Goal: Task Accomplishment & Management: Manage account settings

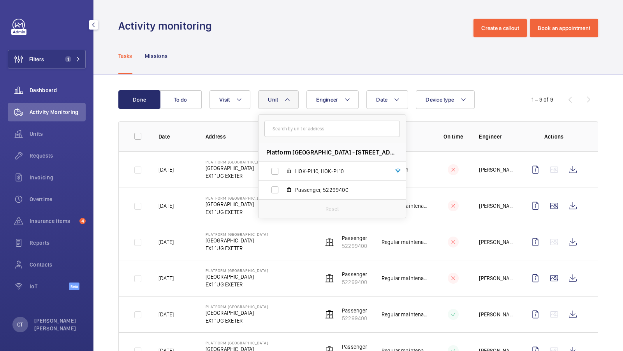
scroll to position [47, 0]
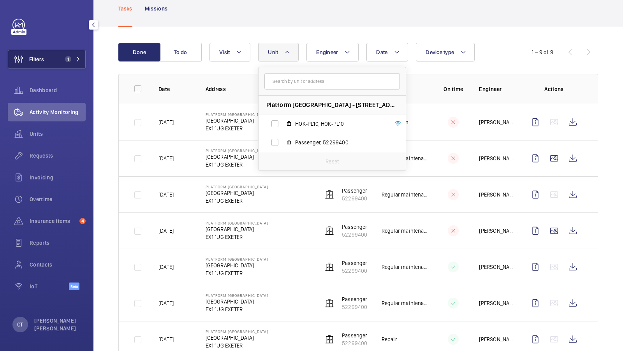
click at [55, 57] on button "Filters 1" at bounding box center [47, 59] width 78 height 19
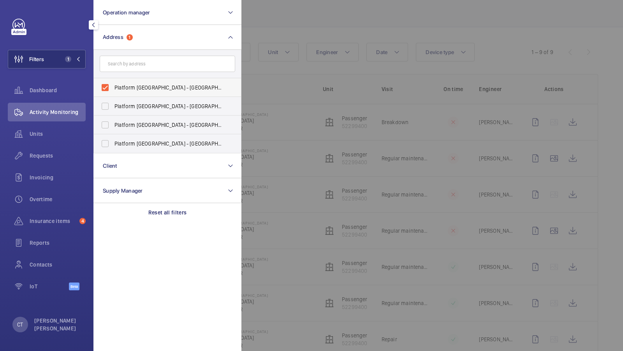
click at [119, 80] on label "Platform Linacre House - Southernhay Gardens, EXETER EX1 1UG" at bounding box center [161, 87] width 135 height 19
click at [113, 80] on input "Platform Linacre House - Southernhay Gardens, EXETER EX1 1UG" at bounding box center [105, 88] width 16 height 16
checkbox input "false"
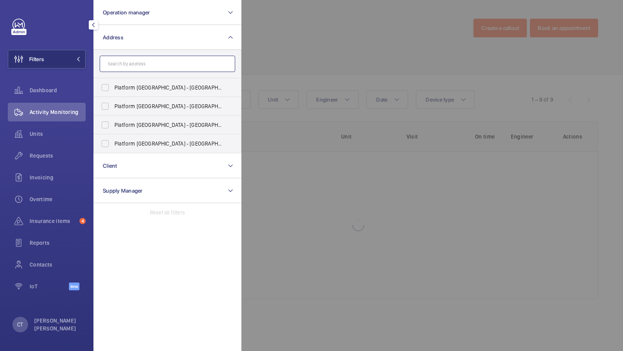
click at [121, 67] on input "text" at bounding box center [167, 64] width 135 height 16
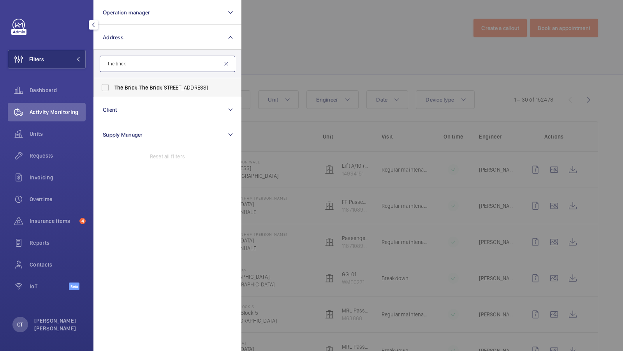
type input "the brick"
click at [157, 85] on span "Brick" at bounding box center [155, 87] width 13 height 6
click at [113, 85] on input "The Brick - The Brick Apartments, LONDON W9 2EF" at bounding box center [105, 88] width 16 height 16
click at [134, 95] on label "The Brick - The Brick Apartments, LONDON W9 2EF" at bounding box center [161, 87] width 135 height 19
click at [113, 95] on input "The Brick - The Brick Apartments, LONDON W9 2EF" at bounding box center [105, 88] width 16 height 16
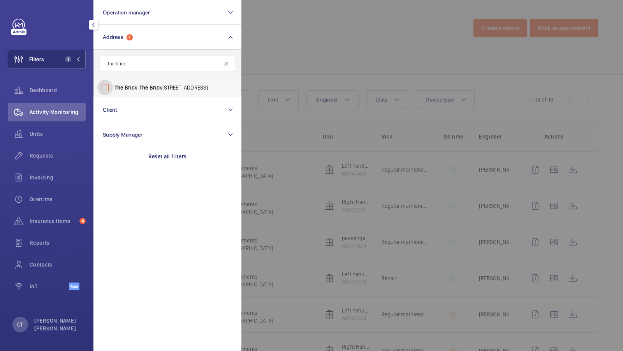
checkbox input "false"
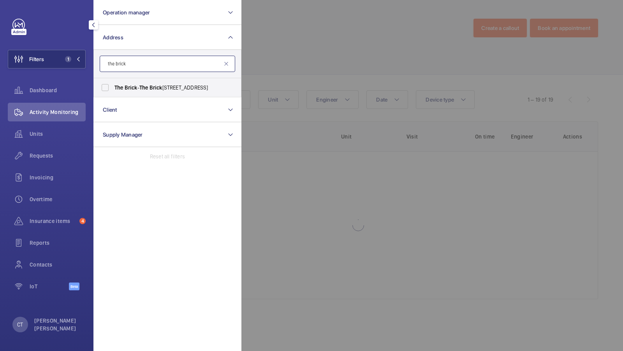
click at [133, 63] on input "the brick" at bounding box center [167, 64] width 135 height 16
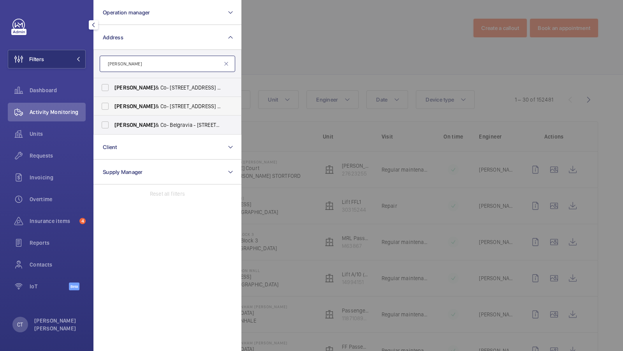
type input "Loveday"
click at [142, 108] on span "Loveday & Co- 2 Kensington Square - Loveday Kensington, LONDON W8 5EP" at bounding box center [167, 106] width 107 height 8
click at [113, 108] on input "Loveday & Co- 2 Kensington Square - Loveday Kensington, LONDON W8 5EP" at bounding box center [105, 106] width 16 height 16
checkbox input "true"
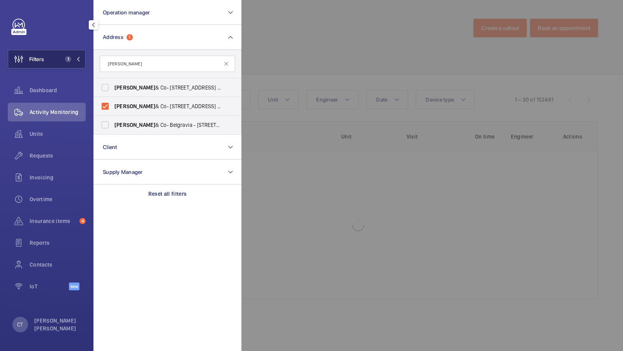
click at [67, 57] on span "1" at bounding box center [68, 59] width 6 height 6
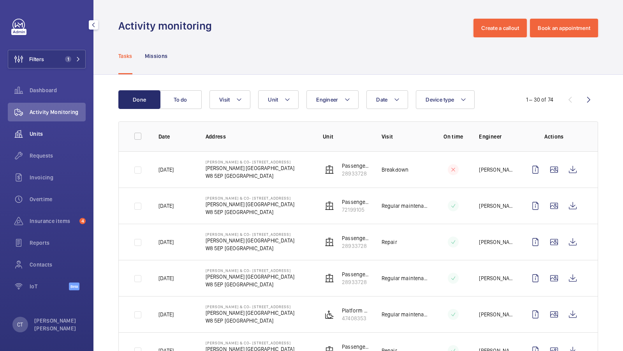
click at [56, 135] on span "Units" at bounding box center [58, 134] width 56 height 8
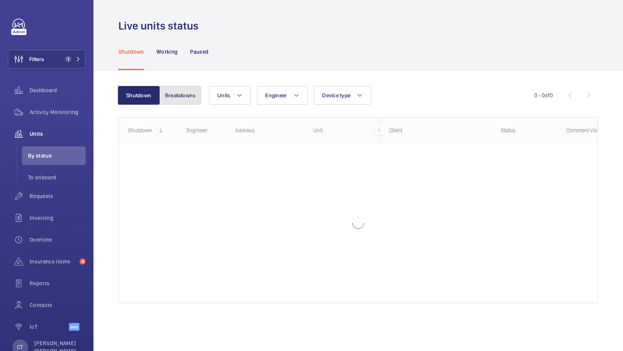
click at [172, 101] on button "Breakdowns" at bounding box center [180, 95] width 42 height 19
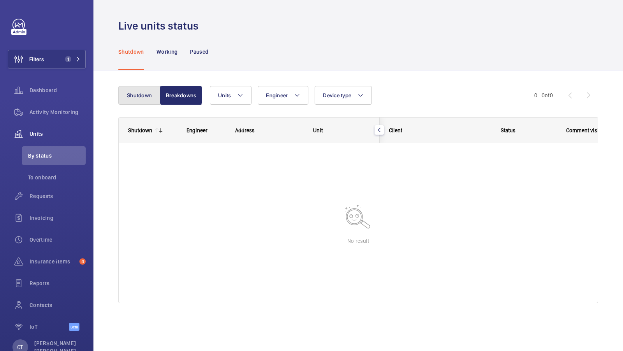
click at [134, 96] on button "Shutdown" at bounding box center [139, 95] width 42 height 19
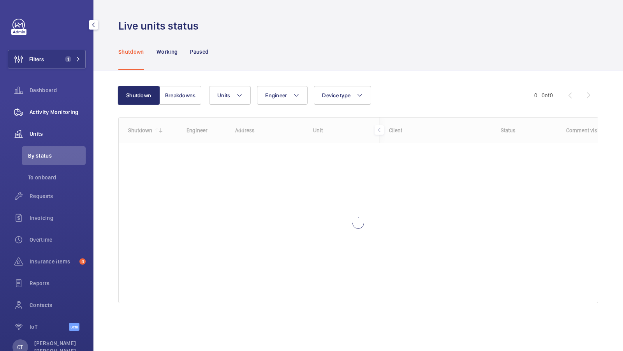
click at [57, 109] on span "Activity Monitoring" at bounding box center [58, 112] width 56 height 8
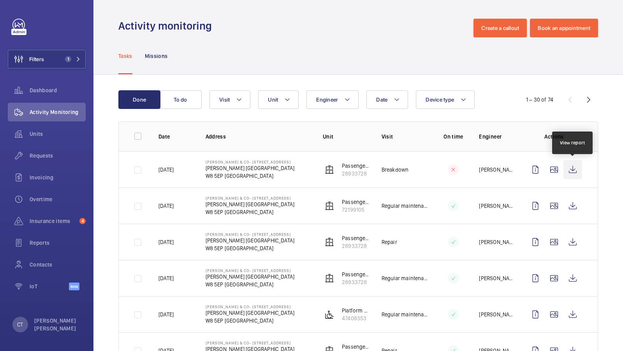
click at [575, 173] on wm-front-icon-button at bounding box center [572, 169] width 19 height 19
click at [42, 155] on span "Requests" at bounding box center [58, 156] width 56 height 8
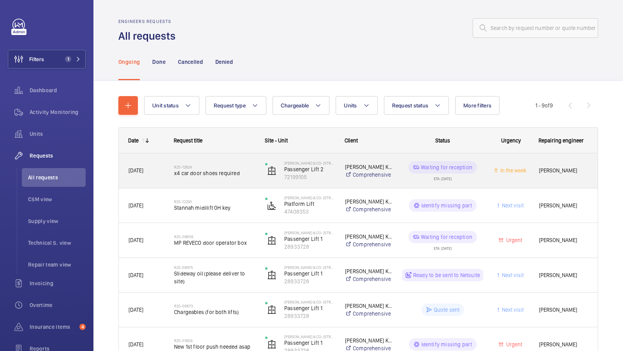
click at [220, 171] on span "x4 car door shoes required" at bounding box center [214, 173] width 81 height 8
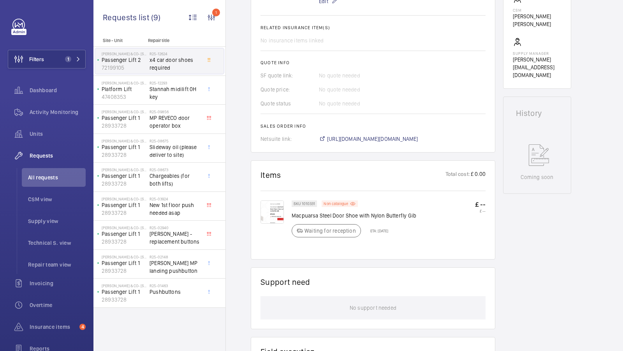
scroll to position [308, 0]
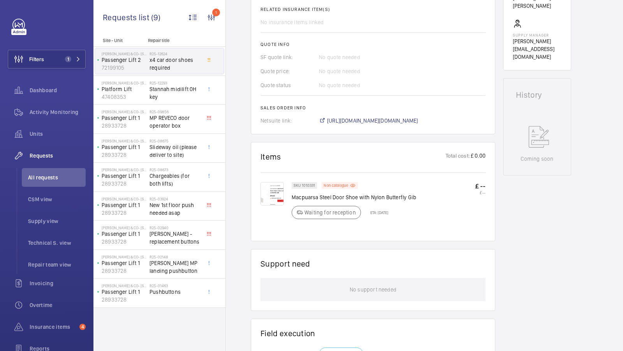
click at [271, 197] on img at bounding box center [271, 193] width 23 height 23
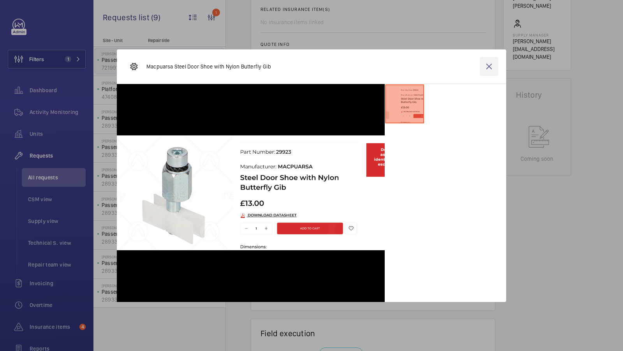
click at [487, 69] on wm-front-icon-button at bounding box center [489, 66] width 19 height 19
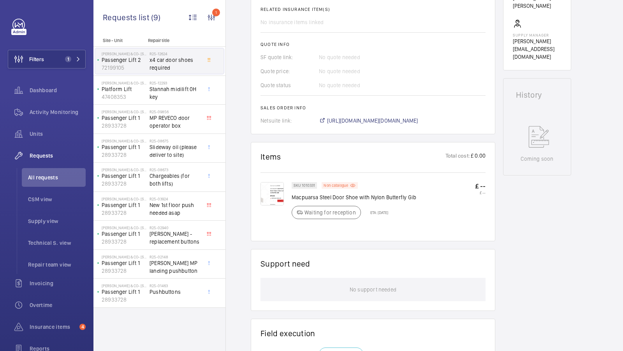
click at [49, 181] on span "All requests" at bounding box center [57, 178] width 58 height 8
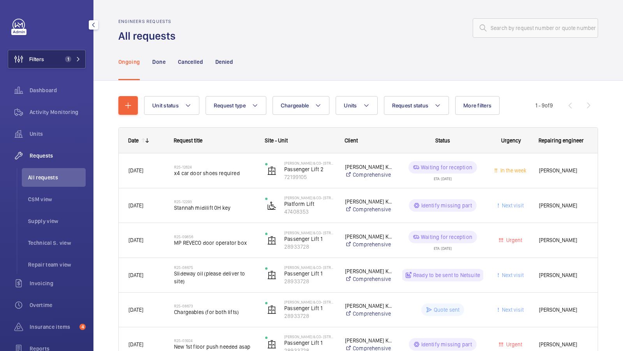
click at [60, 58] on button "Filters 1" at bounding box center [47, 59] width 78 height 19
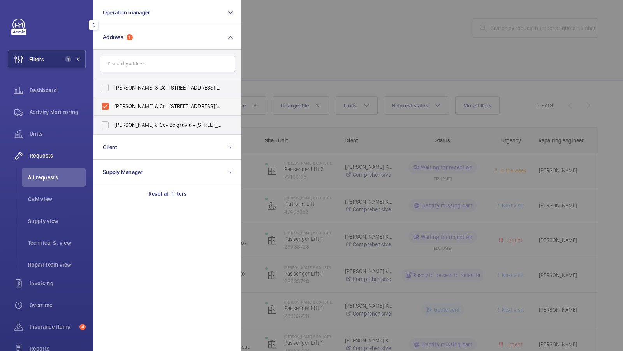
click at [181, 112] on label "Loveday & Co- 2 Kensington Square - Loveday Kensington, LONDON W8 5EP" at bounding box center [161, 106] width 135 height 19
click at [113, 112] on input "Loveday & Co- 2 Kensington Square - Loveday Kensington, LONDON W8 5EP" at bounding box center [105, 106] width 16 height 16
checkbox input "false"
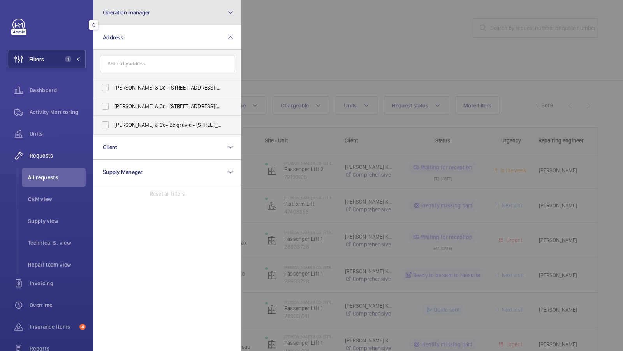
click at [202, 13] on button "Operation manager" at bounding box center [167, 12] width 148 height 25
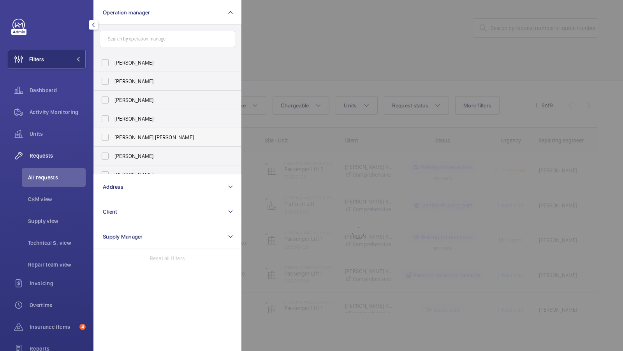
click at [139, 129] on label "[PERSON_NAME] [PERSON_NAME]" at bounding box center [161, 137] width 135 height 19
click at [113, 130] on input "[PERSON_NAME] [PERSON_NAME]" at bounding box center [105, 138] width 16 height 16
checkbox input "true"
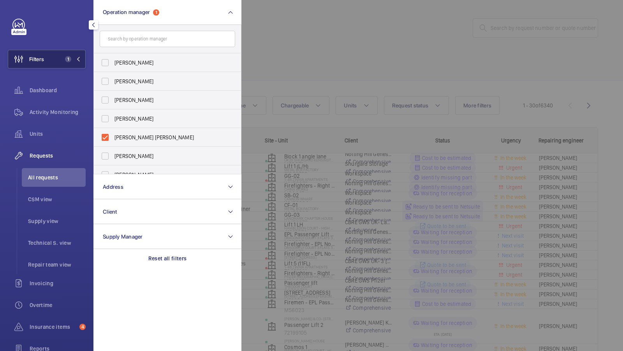
click at [75, 62] on span "1" at bounding box center [71, 59] width 19 height 6
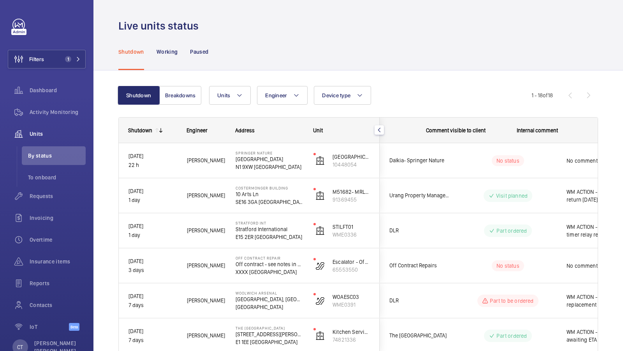
scroll to position [0, 140]
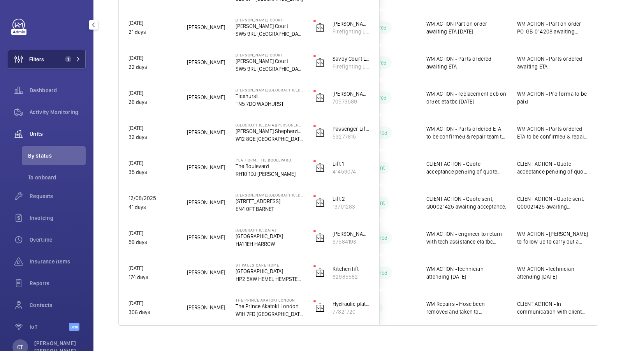
click at [63, 54] on button "Filters 1" at bounding box center [47, 59] width 78 height 19
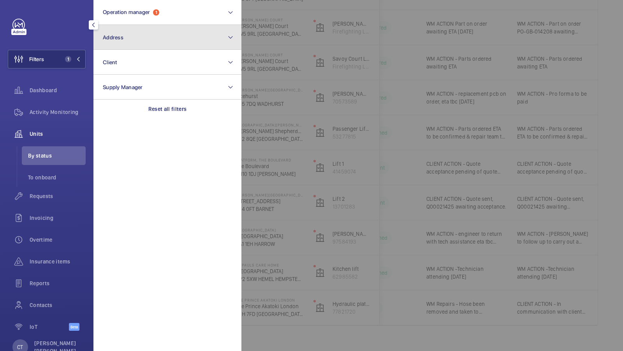
click at [152, 33] on button "Address" at bounding box center [167, 37] width 148 height 25
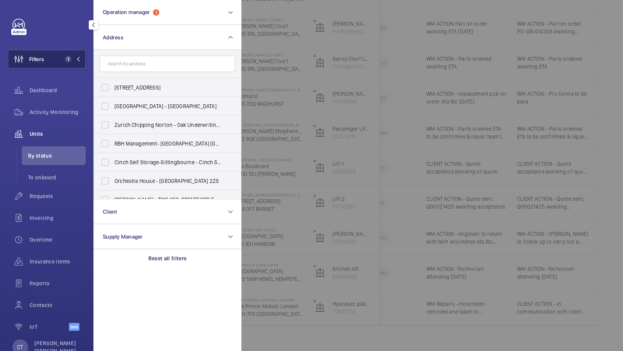
click at [75, 52] on button "Filters 1" at bounding box center [47, 59] width 78 height 19
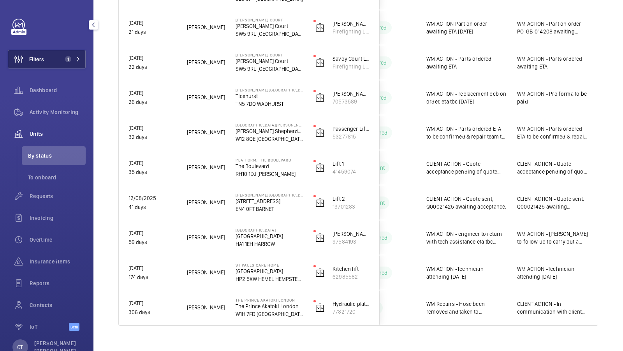
click at [71, 56] on span "1" at bounding box center [71, 59] width 19 height 6
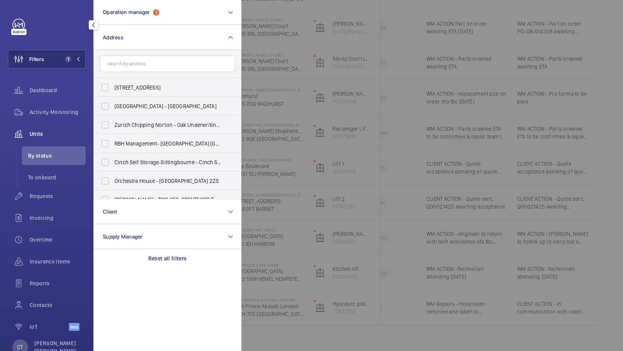
click at [301, 97] on div at bounding box center [552, 175] width 623 height 351
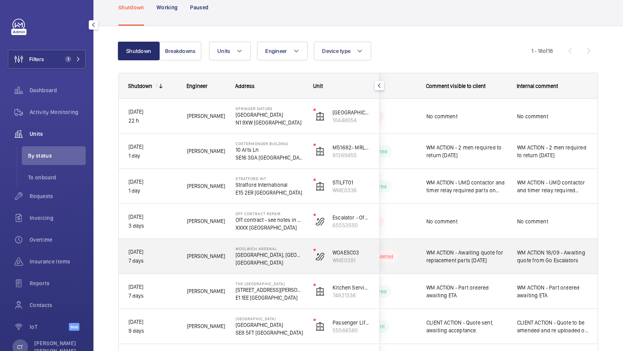
scroll to position [65, 0]
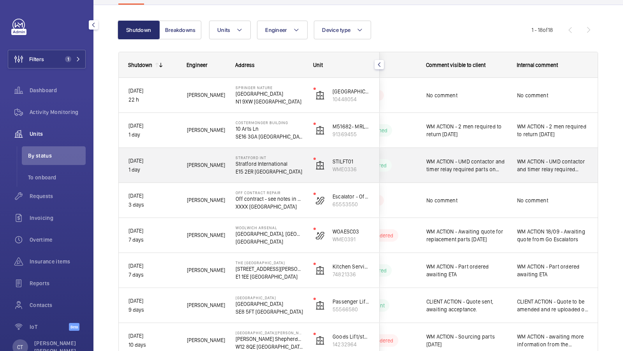
click at [533, 174] on div "WM ACTION - UMD contactor and timer relay required parts on order" at bounding box center [553, 165] width 90 height 33
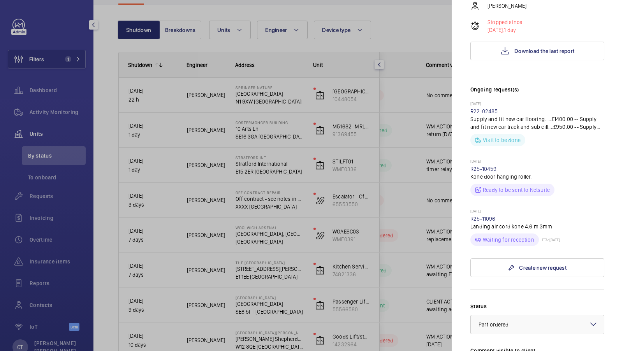
scroll to position [153, 0]
click at [406, 198] on div at bounding box center [311, 175] width 623 height 351
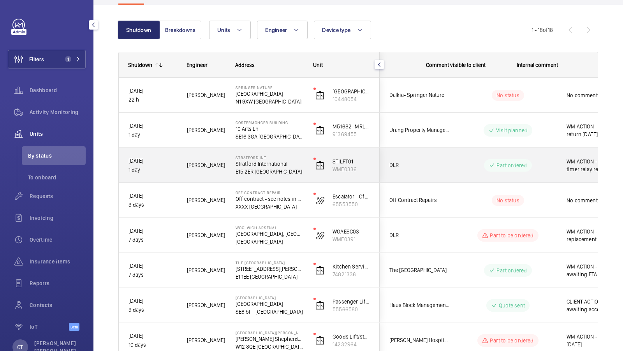
scroll to position [0, 140]
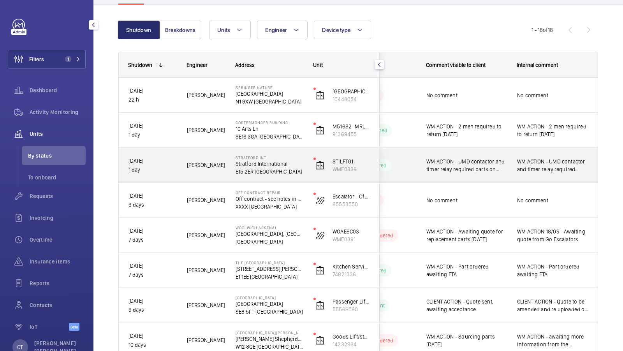
click at [543, 175] on div "WM ACTION - UMD contactor and timer relay required parts on order" at bounding box center [553, 165] width 90 height 33
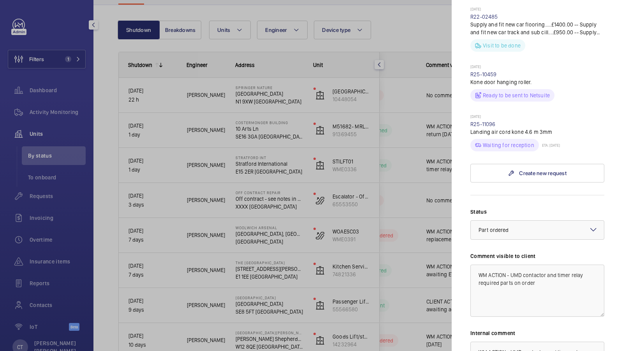
scroll to position [249, 0]
click at [382, 202] on div at bounding box center [311, 175] width 623 height 351
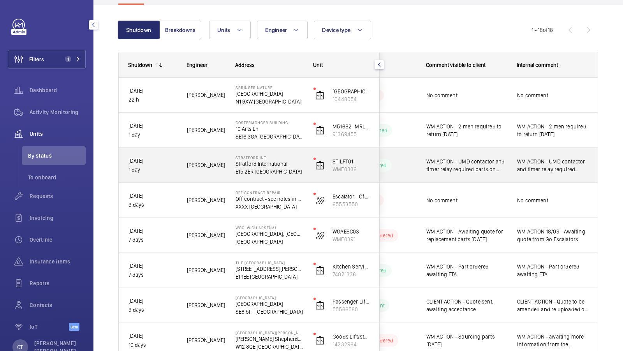
click at [540, 171] on span "WM ACTION - UMD contactor and timer relay required parts on order" at bounding box center [552, 166] width 71 height 16
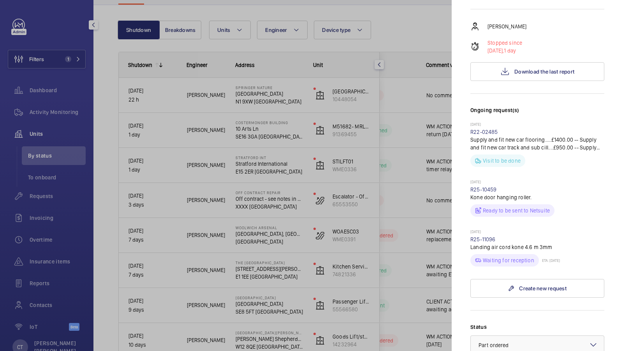
scroll to position [137, 0]
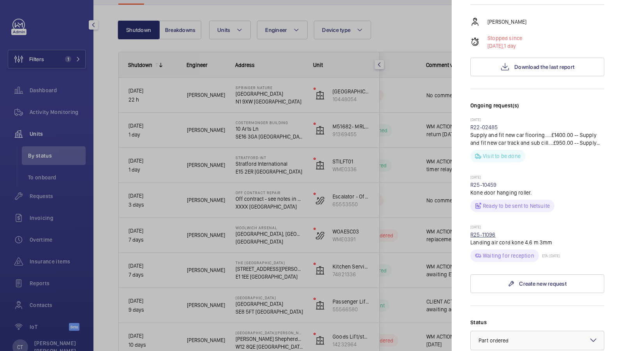
click at [484, 232] on link "R25-11096" at bounding box center [482, 235] width 25 height 6
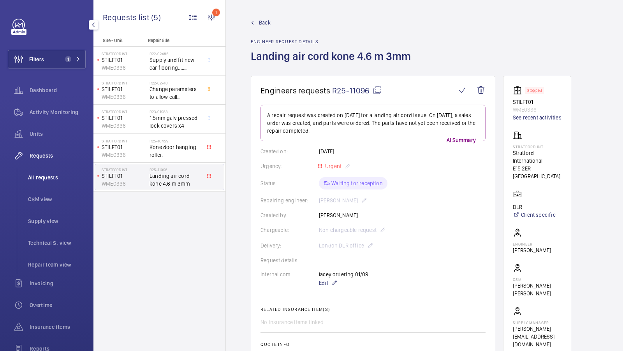
click at [42, 177] on span "All requests" at bounding box center [57, 178] width 58 height 8
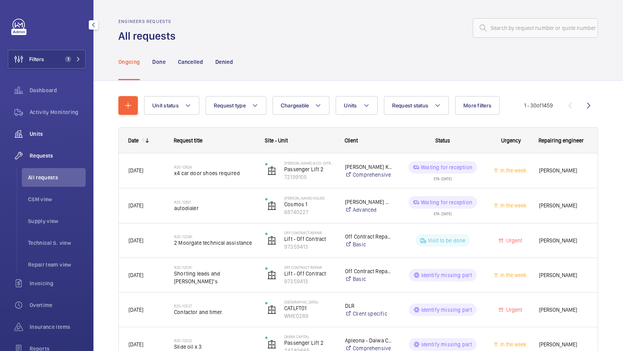
click at [53, 132] on span "Units" at bounding box center [58, 134] width 56 height 8
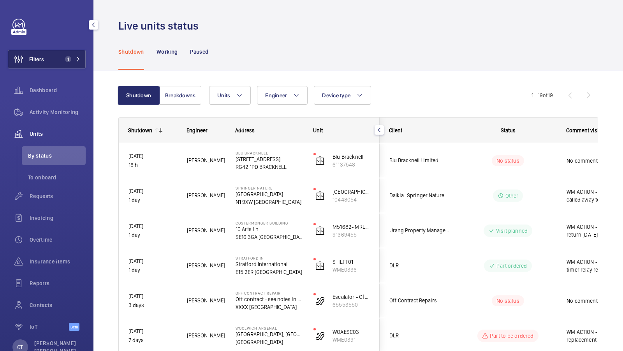
click at [77, 63] on button "Filters 1" at bounding box center [47, 59] width 78 height 19
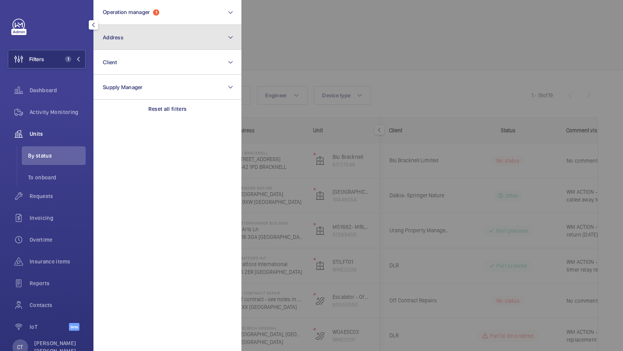
click at [146, 47] on button "Address" at bounding box center [167, 37] width 148 height 25
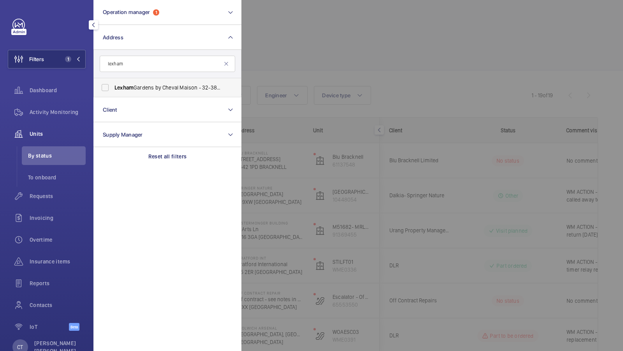
type input "lexham"
click at [144, 89] on span "Lexham Gardens by Cheval Maison - 32-38 Lexham Gardens, LONDON W8 5JE" at bounding box center [167, 88] width 107 height 8
click at [113, 89] on input "Lexham Gardens by Cheval Maison - 32-38 Lexham Gardens, LONDON W8 5JE" at bounding box center [105, 88] width 16 height 16
checkbox input "true"
click at [63, 57] on span "2" at bounding box center [66, 59] width 9 height 6
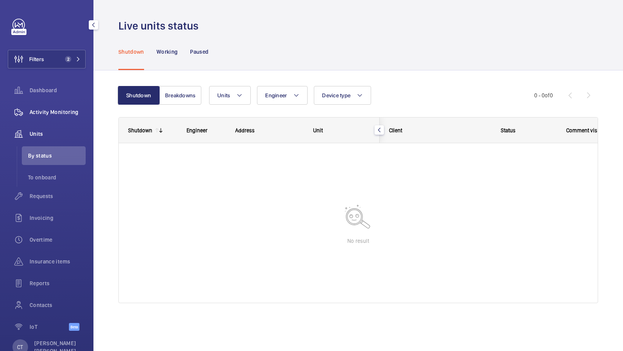
click at [48, 113] on span "Activity Monitoring" at bounding box center [58, 112] width 56 height 8
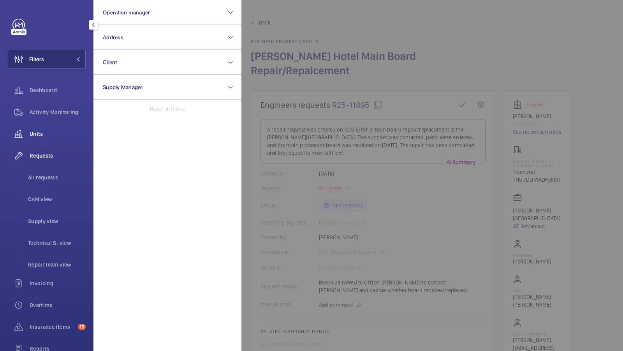
click at [51, 132] on span "Units" at bounding box center [58, 134] width 56 height 8
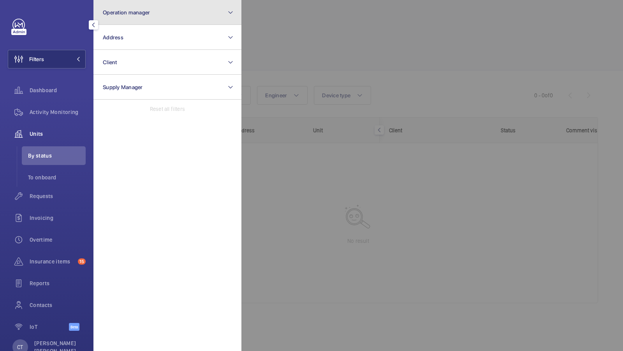
click at [159, 11] on button "Operation manager" at bounding box center [167, 12] width 148 height 25
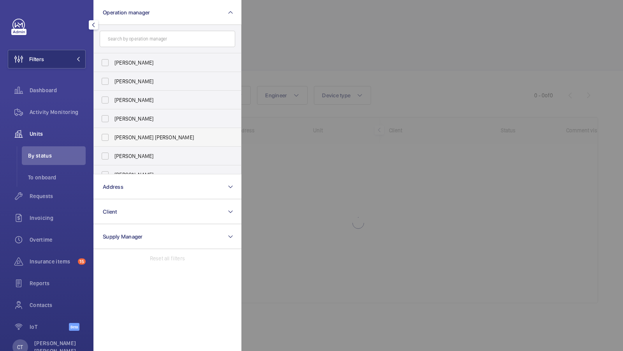
click at [145, 141] on span "[PERSON_NAME] [PERSON_NAME]" at bounding box center [167, 138] width 107 height 8
click at [113, 141] on input "[PERSON_NAME] [PERSON_NAME]" at bounding box center [105, 138] width 16 height 16
checkbox input "true"
click at [69, 77] on div "Filters 1 Operation manager 1 [PERSON_NAME] [PERSON_NAME] [PERSON_NAME] [PERSON…" at bounding box center [47, 179] width 78 height 321
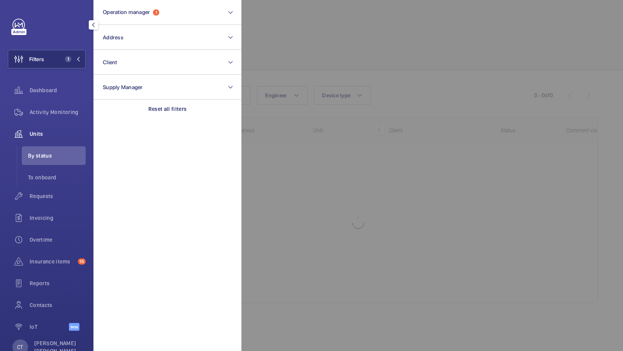
click at [70, 69] on div "Filters 1 Operation manager 1 Address Client Supply Manager Reset all filters D…" at bounding box center [47, 179] width 78 height 321
click at [78, 63] on button "Filters 1" at bounding box center [47, 59] width 78 height 19
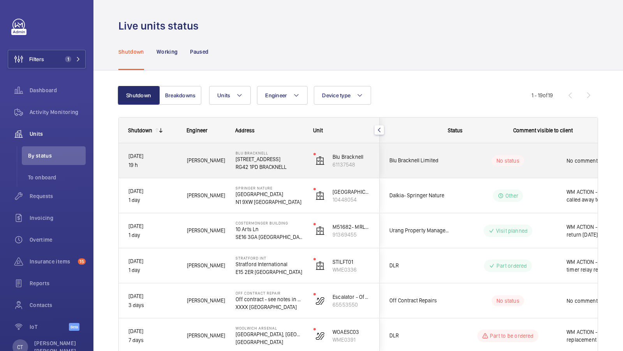
scroll to position [0, 140]
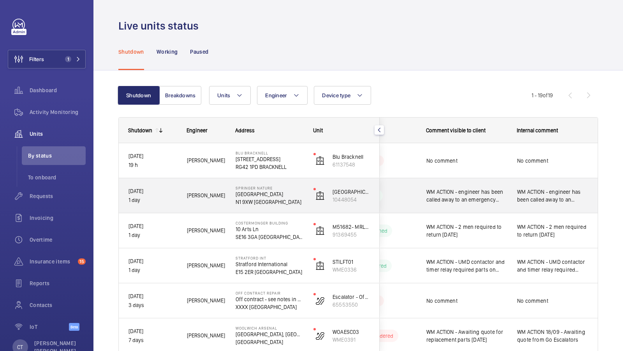
click at [535, 195] on span "WM ACTION - engineer has been called away to an emergency reorganising date for…" at bounding box center [552, 196] width 71 height 16
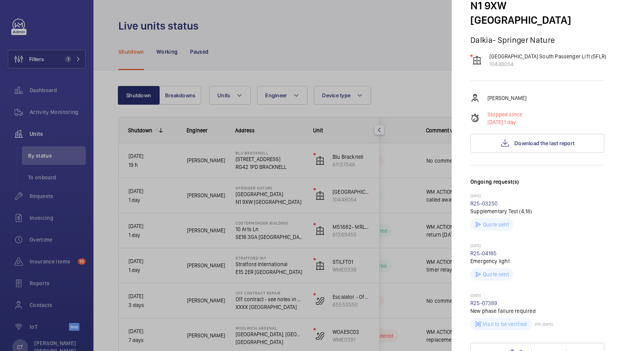
scroll to position [199, 0]
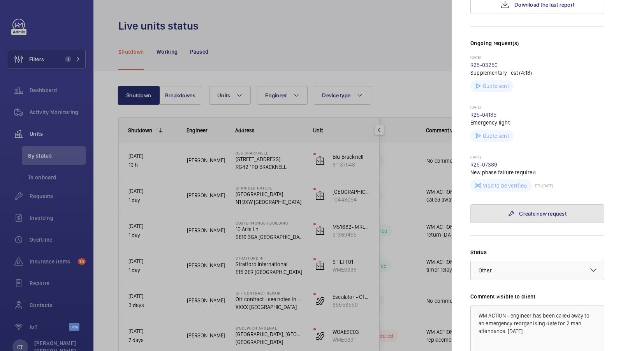
click at [540, 204] on link "Create new request" at bounding box center [537, 213] width 134 height 19
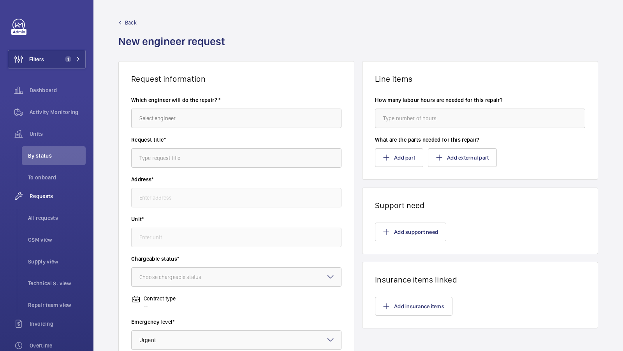
type input "Springer [GEOGRAPHIC_DATA] [GEOGRAPHIC_DATA]"
type input "10448054 - [GEOGRAPHIC_DATA] South Passenger Lift (5FLR)"
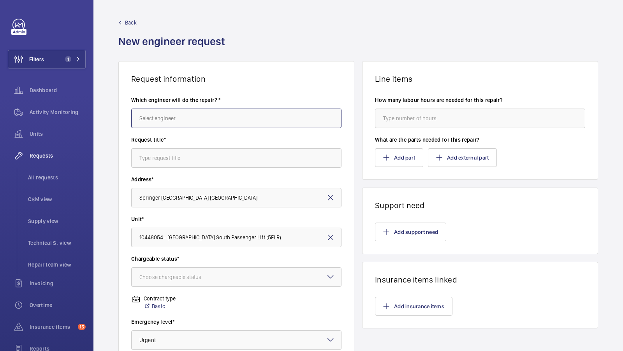
click at [170, 123] on input "text" at bounding box center [236, 118] width 210 height 19
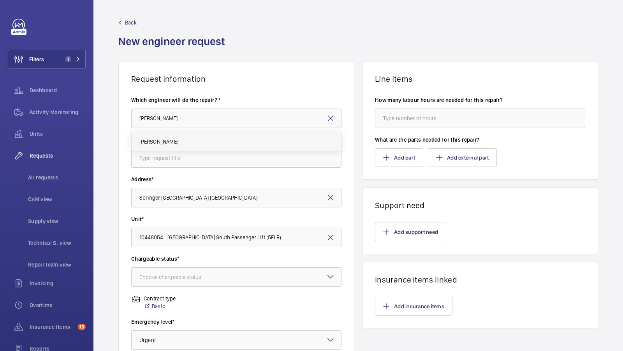
click at [172, 133] on mat-option "[PERSON_NAME]" at bounding box center [237, 141] width 210 height 19
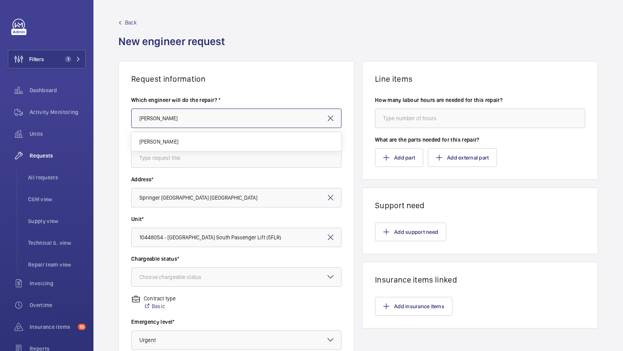
type input "[PERSON_NAME]"
click at [158, 151] on input "text" at bounding box center [236, 157] width 210 height 19
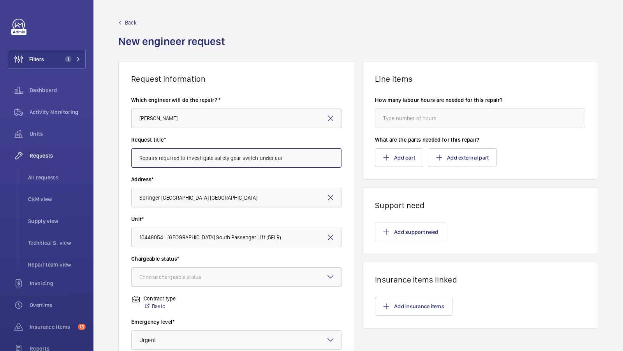
click at [281, 161] on input "Repairs required to investigate safety gear switch under car" at bounding box center [236, 157] width 210 height 19
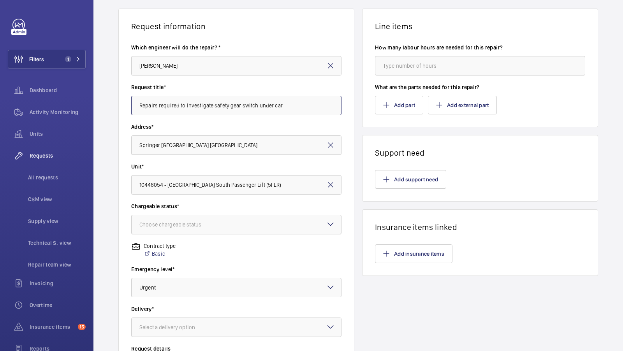
click at [196, 223] on div "Choose chargeable status" at bounding box center [179, 225] width 81 height 8
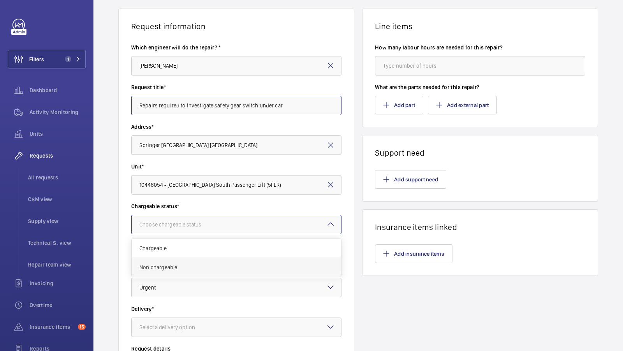
click at [190, 258] on div "Non chargeable" at bounding box center [236, 267] width 209 height 19
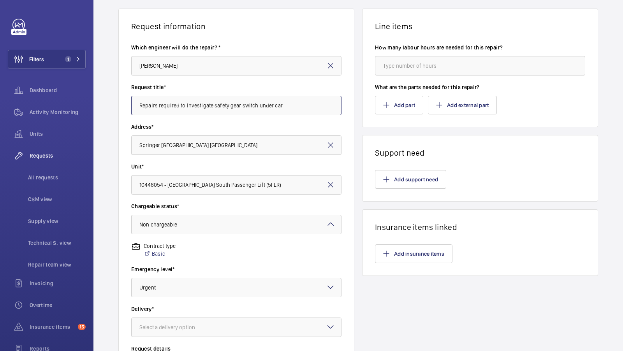
type input "Repairs required to investigate safety gear switch under car"
click at [199, 236] on div "Chargeable status* Choose chargeable status × Non chargeable ×" at bounding box center [236, 222] width 210 height 40
click at [202, 222] on div at bounding box center [236, 224] width 209 height 19
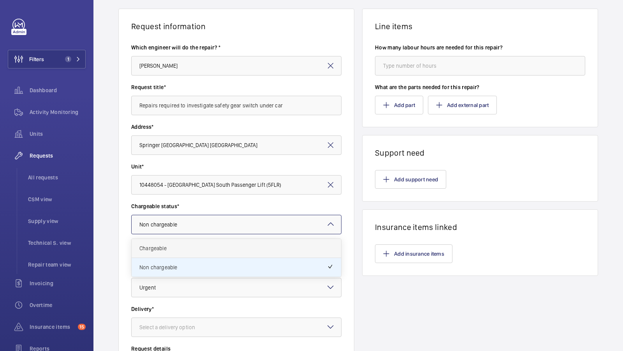
click at [176, 251] on span "Chargeable" at bounding box center [236, 248] width 194 height 8
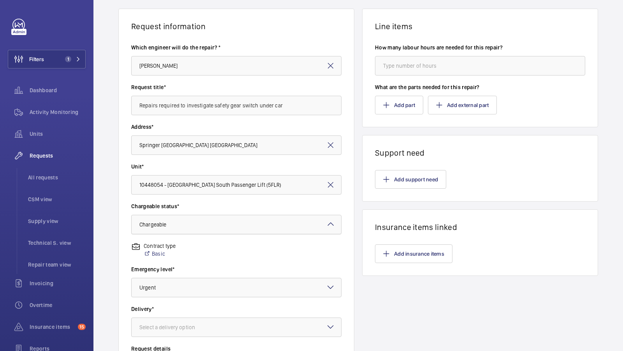
click at [204, 222] on div at bounding box center [236, 224] width 209 height 19
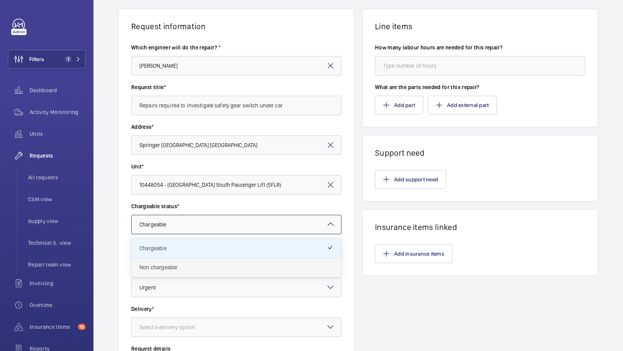
click at [166, 264] on span "Non chargeable" at bounding box center [236, 268] width 194 height 8
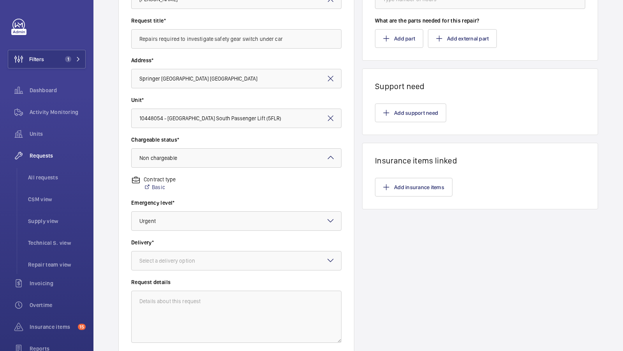
scroll to position [120, 0]
click at [207, 263] on div at bounding box center [236, 260] width 209 height 19
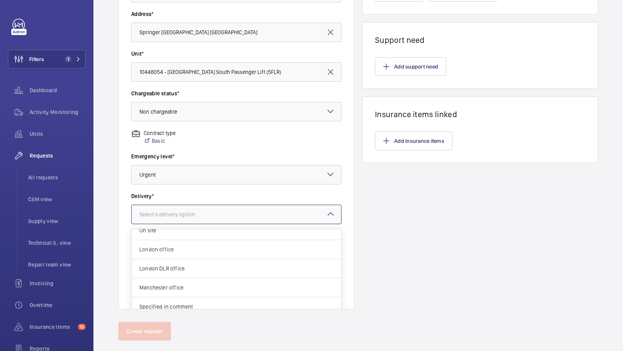
scroll to position [179, 0]
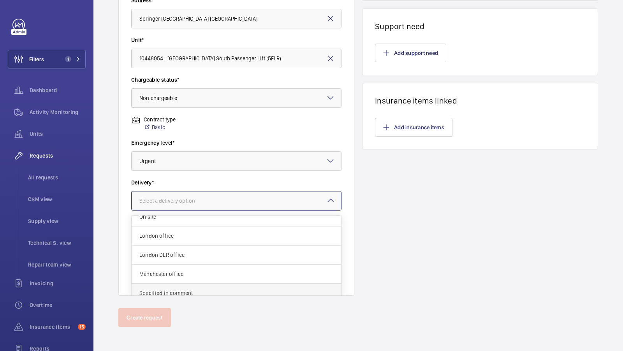
click at [220, 289] on span "Specified in comment" at bounding box center [236, 293] width 194 height 8
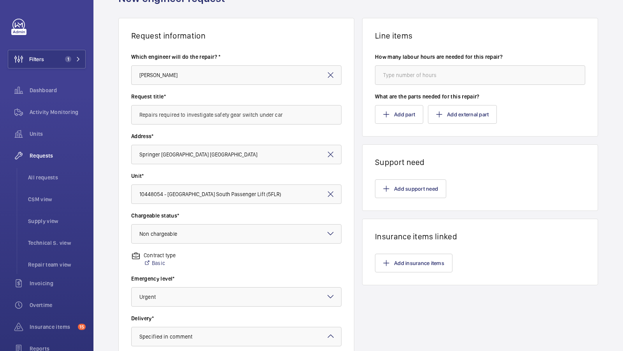
scroll to position [25, 0]
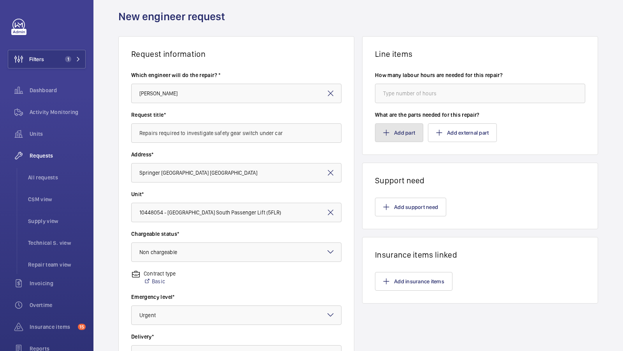
click at [410, 135] on button "Add part" at bounding box center [399, 132] width 48 height 19
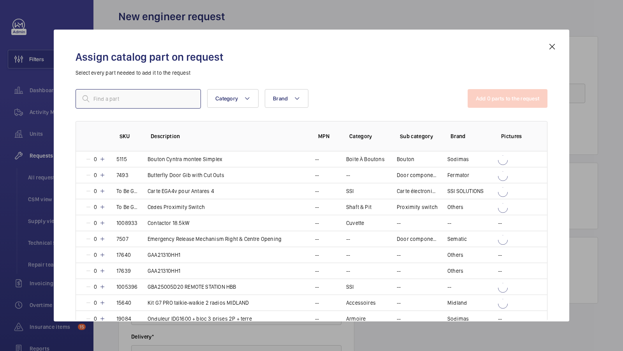
click at [111, 106] on input "text" at bounding box center [138, 98] width 125 height 19
click at [555, 46] on mat-icon at bounding box center [551, 46] width 9 height 9
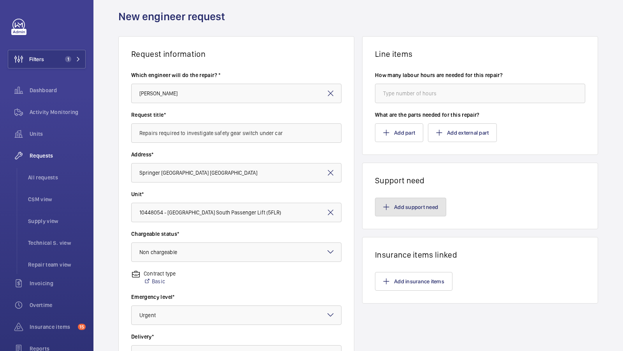
click at [398, 199] on button "Add support need" at bounding box center [410, 207] width 71 height 19
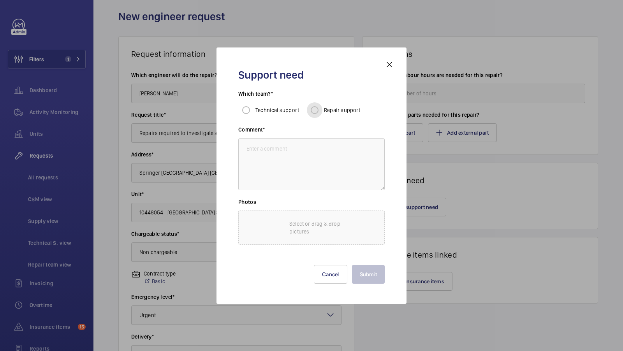
click at [315, 109] on input "Repair support" at bounding box center [315, 110] width 16 height 16
radio input "true"
click at [278, 179] on textarea at bounding box center [311, 164] width 146 height 52
click at [314, 111] on input "Repair support" at bounding box center [315, 110] width 16 height 16
click at [285, 153] on textarea at bounding box center [311, 164] width 146 height 52
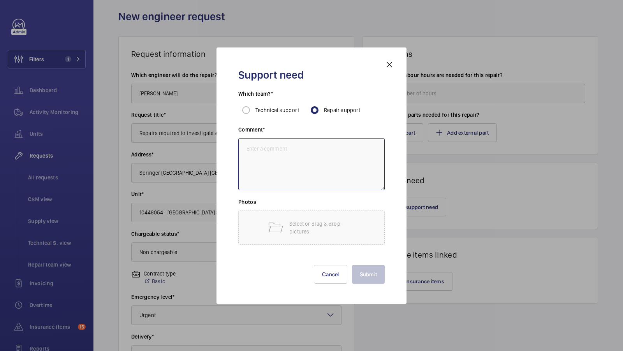
paste textarea "Repairs required to investigate safety gear switch under car"
type textarea "Repairs required to investigate safety gear switch under car"
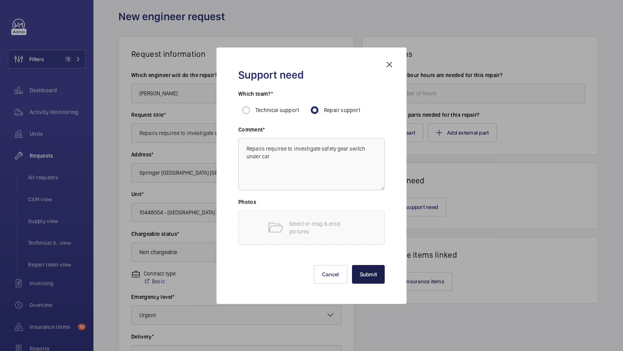
drag, startPoint x: 373, startPoint y: 280, endPoint x: 555, endPoint y: 168, distance: 213.8
click at [373, 280] on button "Submit" at bounding box center [368, 274] width 33 height 19
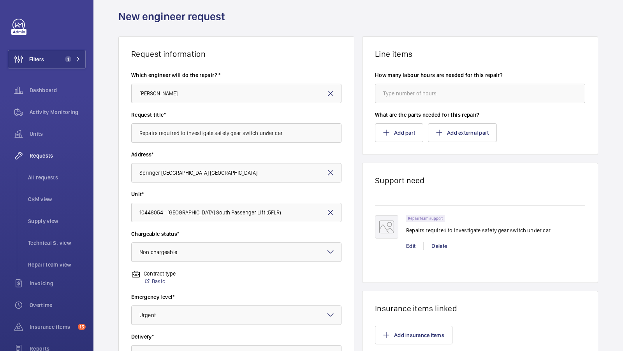
scroll to position [179, 0]
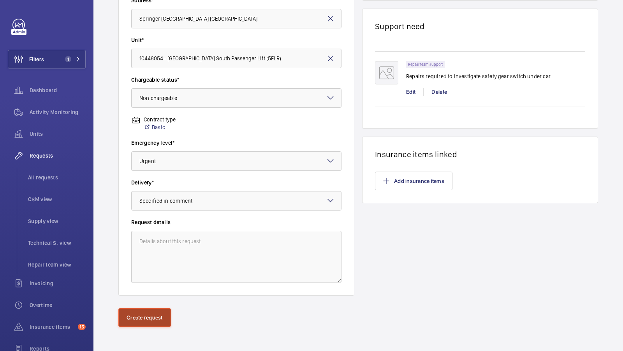
click at [146, 308] on button "Create request" at bounding box center [144, 317] width 53 height 19
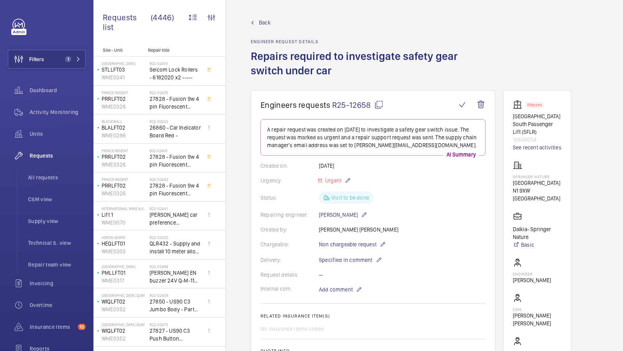
scroll to position [109, 0]
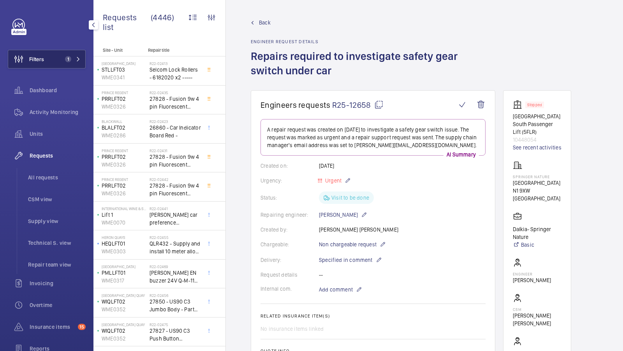
click at [67, 61] on span "1" at bounding box center [68, 59] width 6 height 6
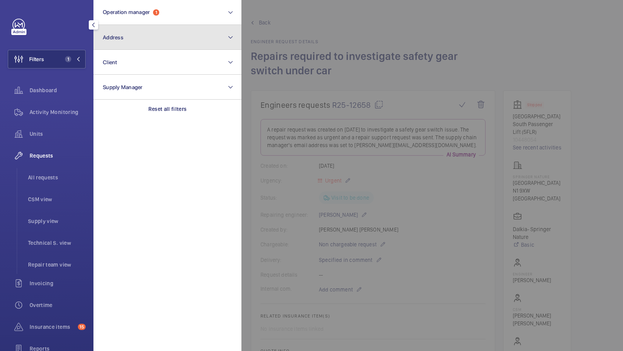
click at [157, 37] on button "Address" at bounding box center [167, 37] width 148 height 25
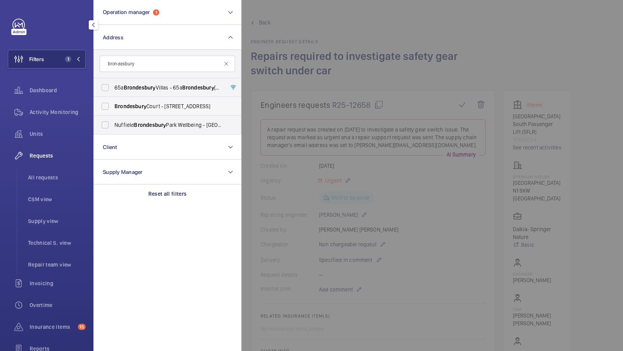
type input "brondesbury"
click at [158, 112] on label "Brondesbury Court - [STREET_ADDRESS]" at bounding box center [161, 106] width 135 height 19
click at [113, 112] on input "Brondesbury Court - [STREET_ADDRESS]" at bounding box center [105, 106] width 16 height 16
checkbox input "true"
click at [67, 53] on button "Filters 2" at bounding box center [47, 59] width 78 height 19
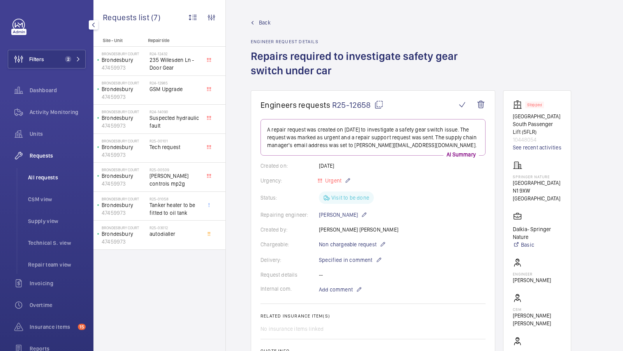
click at [46, 172] on li "All requests" at bounding box center [54, 177] width 64 height 19
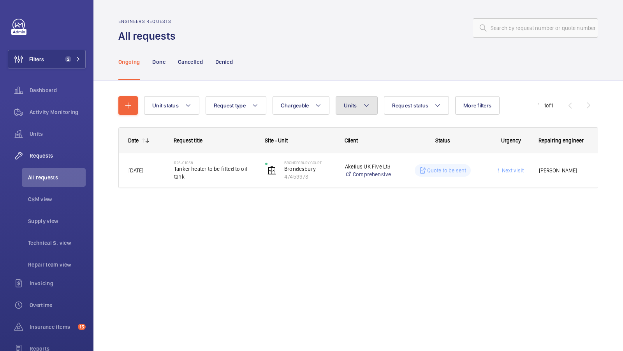
click at [348, 108] on span "Units" at bounding box center [350, 105] width 13 height 6
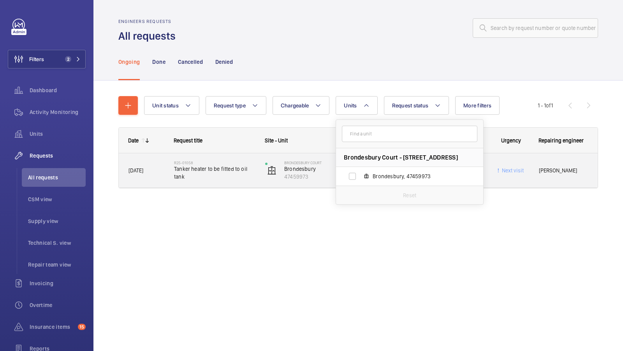
click at [231, 236] on div "Engineers requests All requests Ongoing Done Cancelled Denied Unit status Reque…" at bounding box center [357, 175] width 529 height 351
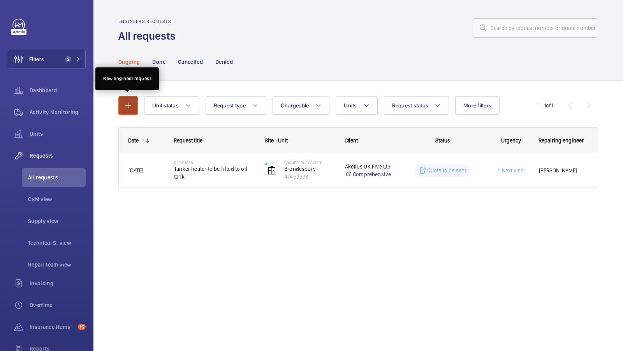
click at [126, 104] on mat-icon "button" at bounding box center [127, 105] width 9 height 9
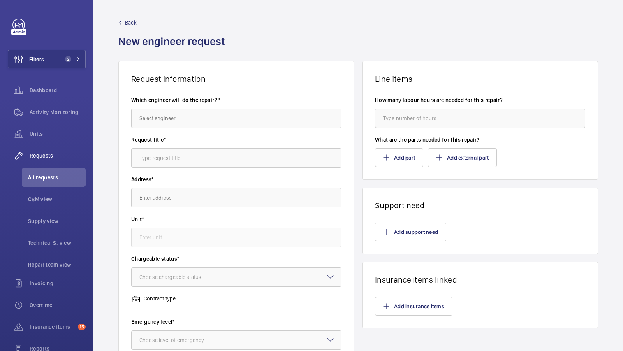
click at [175, 128] on div "Which engineer will do the repair? *" at bounding box center [236, 116] width 210 height 40
click at [171, 125] on input "text" at bounding box center [236, 118] width 210 height 19
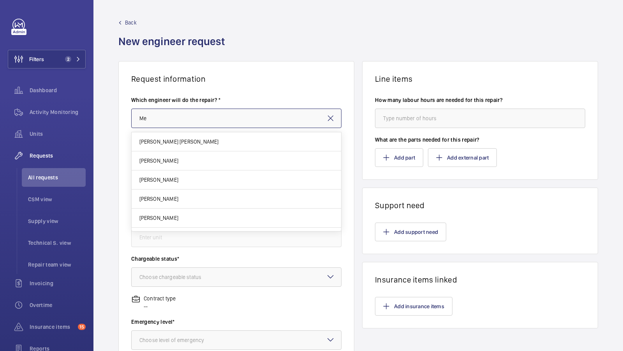
type input "M"
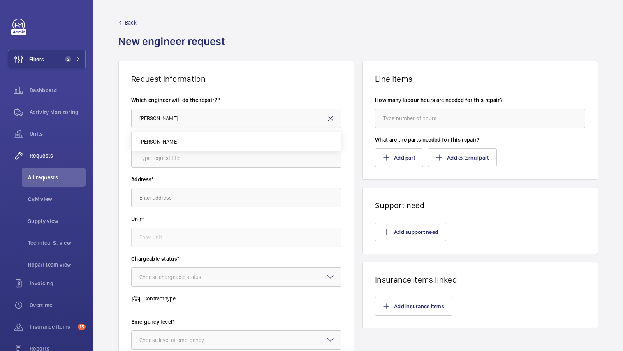
click at [167, 136] on mat-option "[PERSON_NAME]" at bounding box center [237, 141] width 210 height 19
type input "[PERSON_NAME]"
click at [162, 149] on input "text" at bounding box center [236, 157] width 210 height 19
type input "Repairs required to fit lighting"
click at [149, 201] on input "text" at bounding box center [236, 197] width 210 height 19
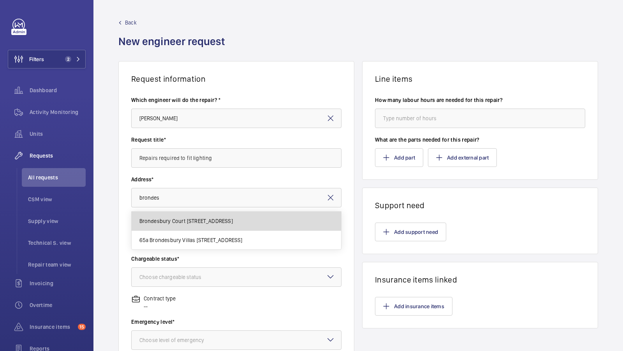
click at [196, 221] on span "Brondesbury Court [STREET_ADDRESS]" at bounding box center [185, 221] width 93 height 8
type input "Brondesbury Court [STREET_ADDRESS]"
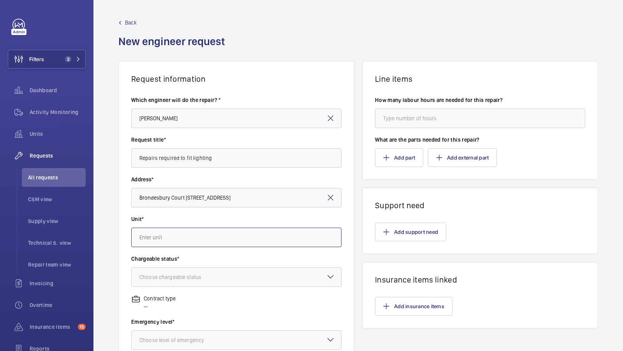
click at [174, 232] on input "text" at bounding box center [236, 237] width 210 height 19
click at [166, 256] on mat-option "47459973 - [GEOGRAPHIC_DATA]" at bounding box center [237, 260] width 210 height 19
type input "47459973 - [GEOGRAPHIC_DATA]"
click at [174, 278] on div "Choose chargeable status" at bounding box center [179, 277] width 81 height 8
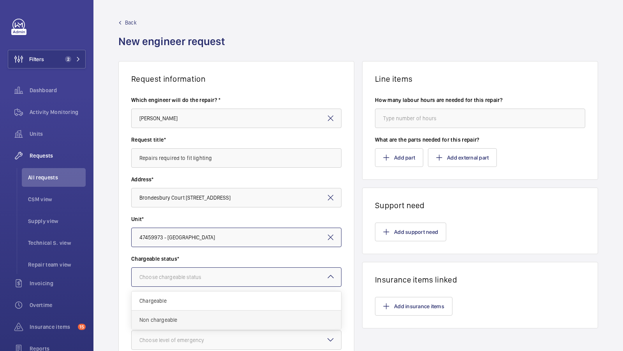
drag, startPoint x: 177, startPoint y: 308, endPoint x: 172, endPoint y: 317, distance: 9.9
click at [172, 317] on div "Chargeable Non chargeable" at bounding box center [236, 311] width 209 height 38
click at [172, 317] on span "Non chargeable" at bounding box center [236, 320] width 194 height 8
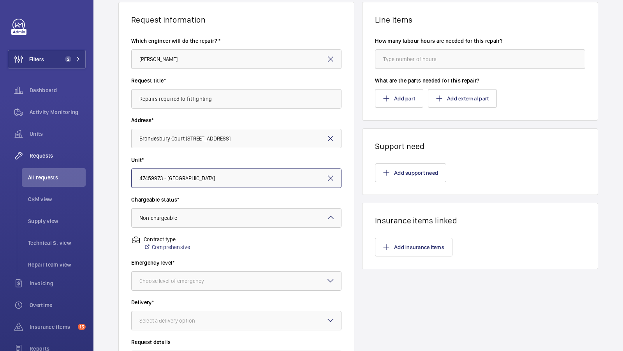
scroll to position [60, 0]
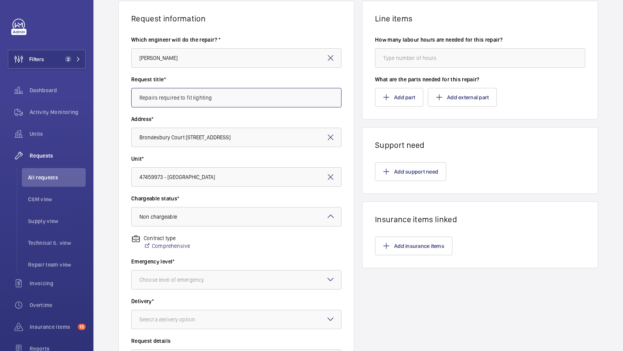
click at [221, 97] on input "Repairs required to fit lighting" at bounding box center [236, 97] width 210 height 19
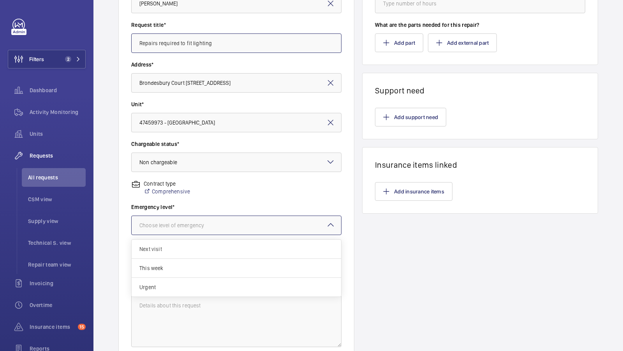
click at [214, 225] on div "Choose level of emergency" at bounding box center [181, 226] width 84 height 8
click at [173, 272] on div "This week" at bounding box center [236, 268] width 209 height 19
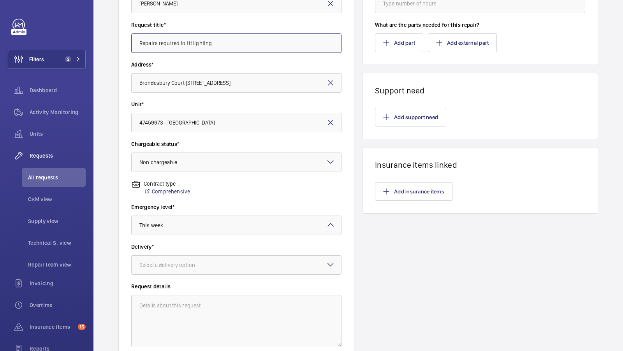
scroll to position [123, 0]
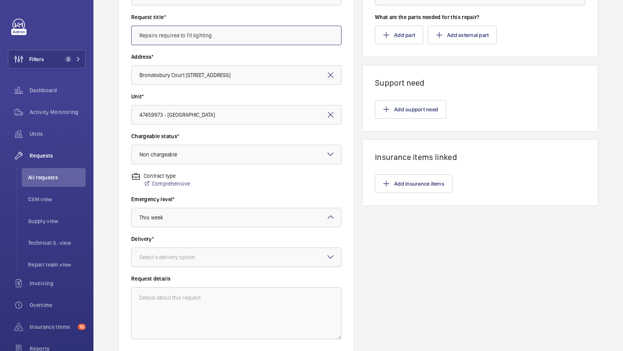
click at [198, 257] on div "Select a delivery option" at bounding box center [176, 257] width 75 height 8
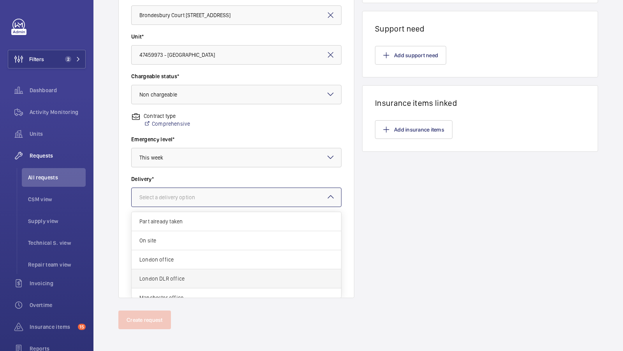
scroll to position [27, 0]
click at [193, 286] on span "Specified in comment" at bounding box center [236, 290] width 194 height 8
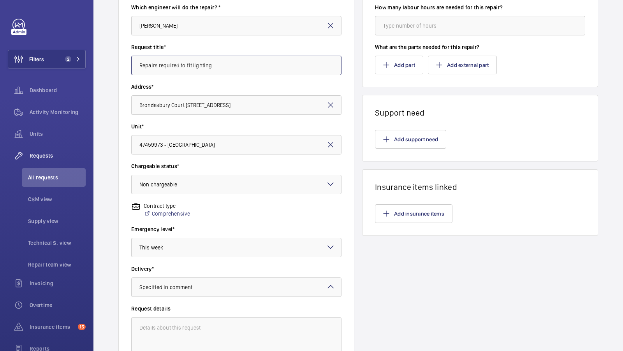
scroll to position [91, 0]
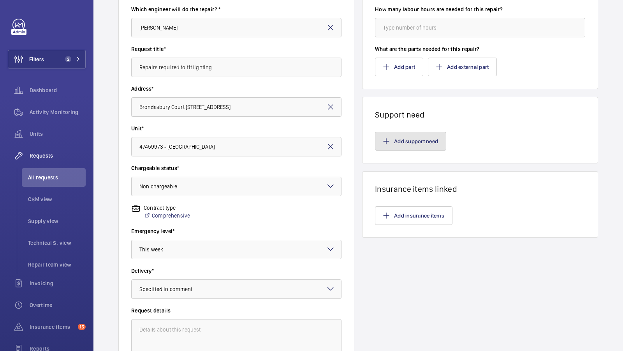
click at [424, 146] on button "Add support need" at bounding box center [410, 141] width 71 height 19
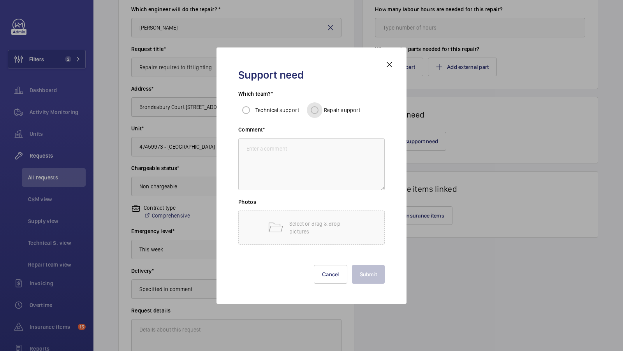
click at [316, 110] on input "Repair support" at bounding box center [315, 110] width 16 height 16
radio input "true"
click at [290, 173] on textarea at bounding box center [311, 164] width 146 height 52
paste textarea "Repairs required to fit lighting"
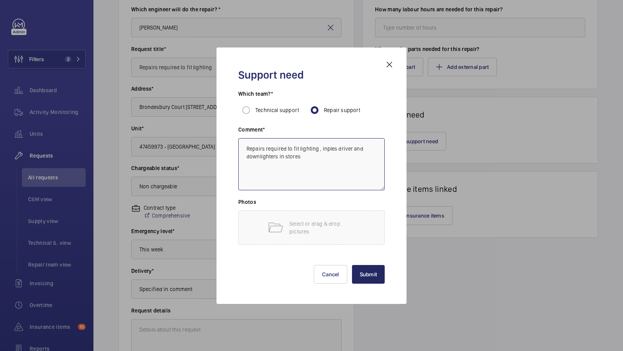
type textarea "Repairs required to fit lighting , inples driver and downlighters in stores"
click at [376, 280] on button "Submit" at bounding box center [368, 274] width 33 height 19
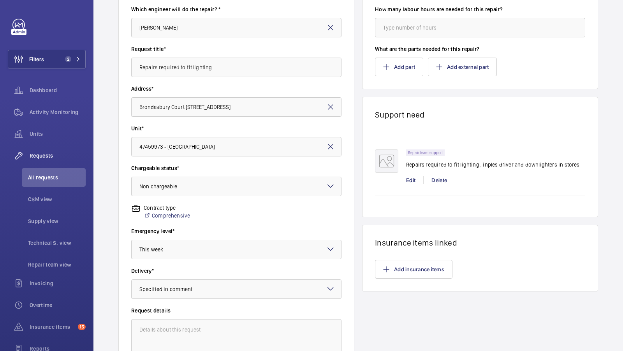
click at [358, 149] on div "Request information Which engineer will do the repair? * [PERSON_NAME] Request …" at bounding box center [357, 183] width 529 height 426
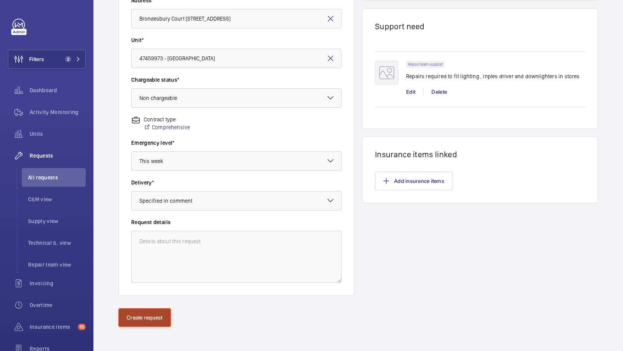
click at [136, 322] on button "Create request" at bounding box center [144, 317] width 53 height 19
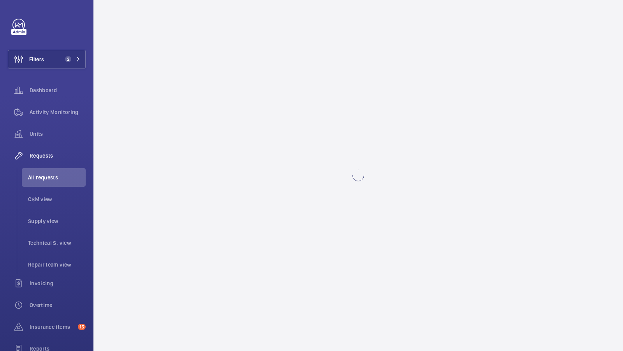
scroll to position [0, 0]
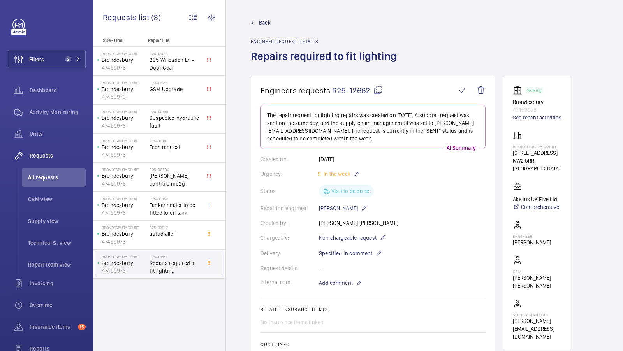
click at [378, 90] on mat-icon at bounding box center [377, 90] width 9 height 9
click at [42, 116] on span "Activity Monitoring" at bounding box center [58, 112] width 56 height 8
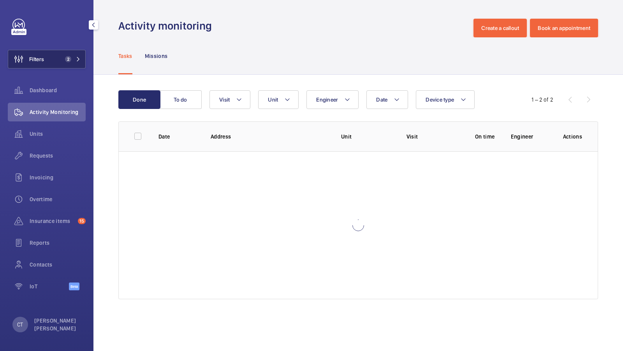
click at [63, 56] on button "Filters 2" at bounding box center [47, 59] width 78 height 19
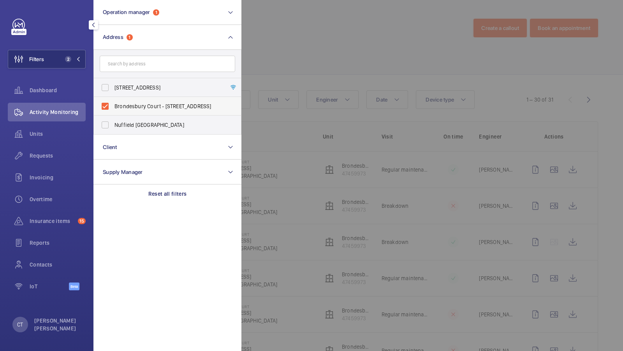
click at [146, 105] on span "Brondesbury Court - [STREET_ADDRESS]" at bounding box center [167, 106] width 107 height 8
click at [113, 105] on input "Brondesbury Court - [STREET_ADDRESS]" at bounding box center [105, 106] width 16 height 16
checkbox input "false"
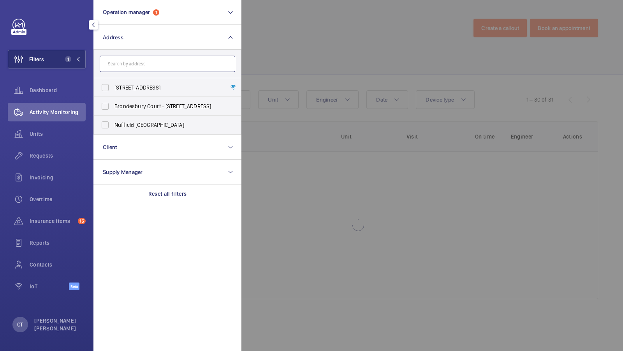
click at [127, 59] on input "text" at bounding box center [167, 64] width 135 height 16
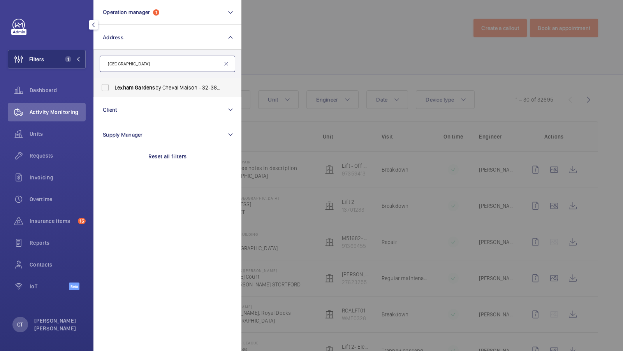
type input "[GEOGRAPHIC_DATA]"
click at [130, 83] on label "[GEOGRAPHIC_DATA] by Cheval Maison - [STREET_ADDRESS]" at bounding box center [161, 87] width 135 height 19
click at [113, 83] on input "[GEOGRAPHIC_DATA] by Cheval Maison - [STREET_ADDRESS]" at bounding box center [105, 88] width 16 height 16
checkbox input "true"
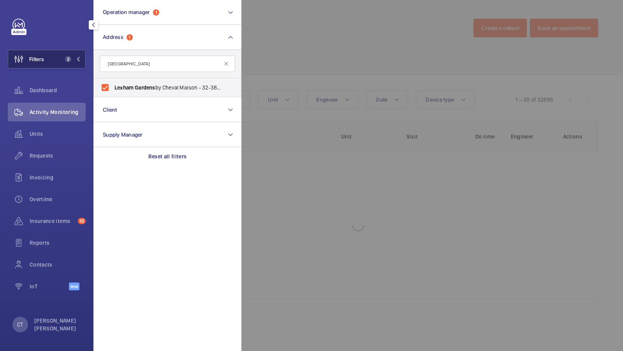
click at [51, 60] on button "Filters 2" at bounding box center [47, 59] width 78 height 19
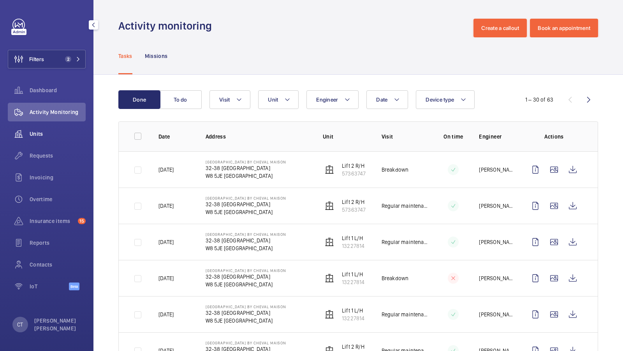
click at [39, 132] on span "Units" at bounding box center [58, 134] width 56 height 8
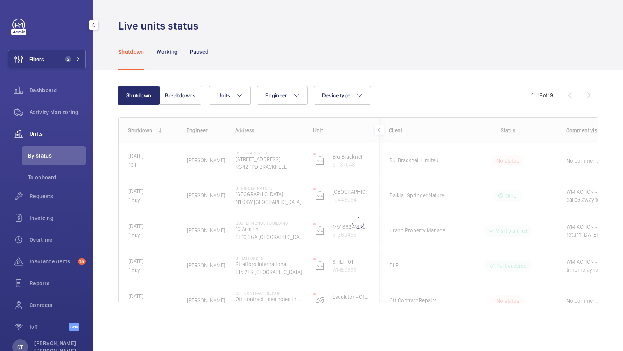
click at [49, 153] on span "By status" at bounding box center [57, 156] width 58 height 8
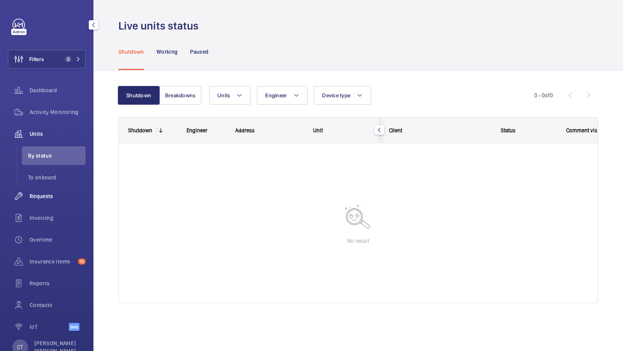
click at [49, 196] on span "Requests" at bounding box center [58, 196] width 56 height 8
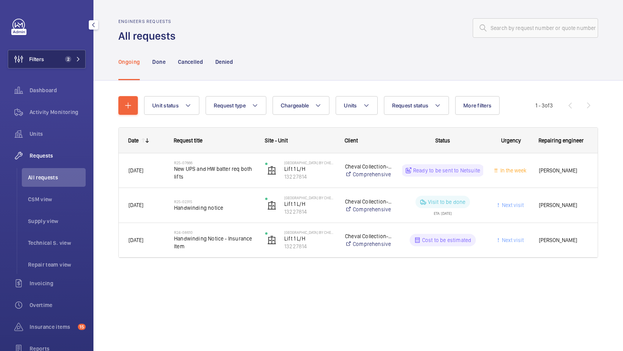
click at [68, 55] on button "Filters 2" at bounding box center [47, 59] width 78 height 19
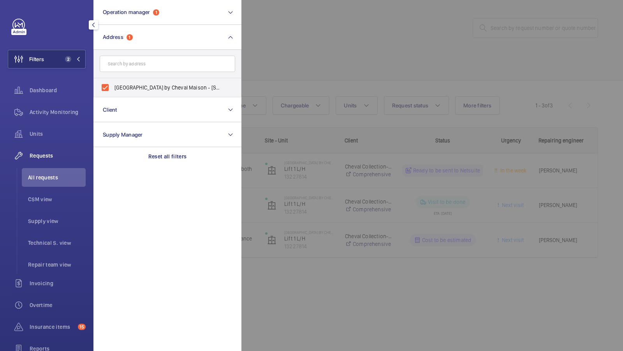
click at [345, 82] on div at bounding box center [552, 175] width 623 height 351
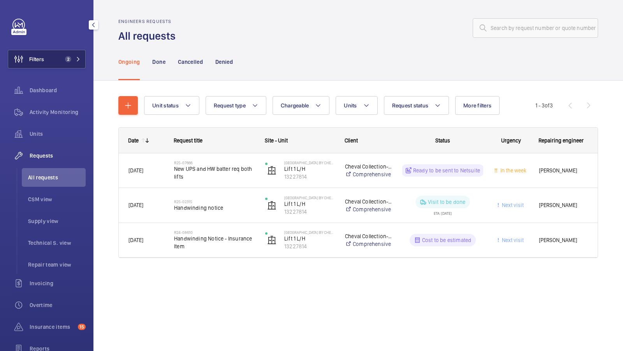
click at [71, 58] on span "2" at bounding box center [71, 59] width 19 height 6
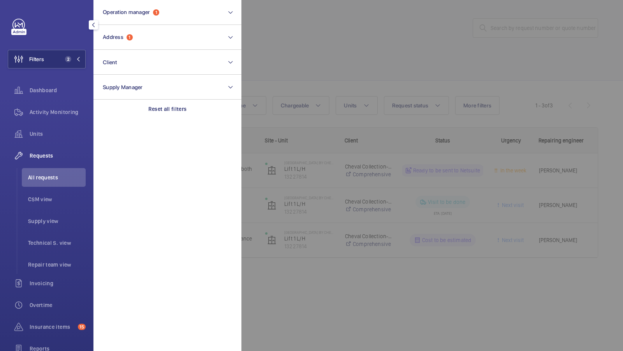
click at [403, 76] on div at bounding box center [552, 175] width 623 height 351
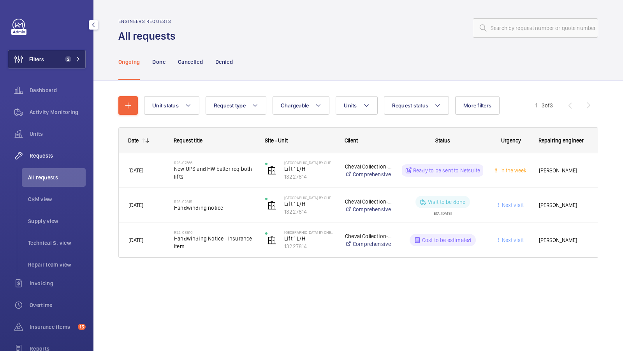
click at [65, 50] on button "Filters 2" at bounding box center [47, 59] width 78 height 19
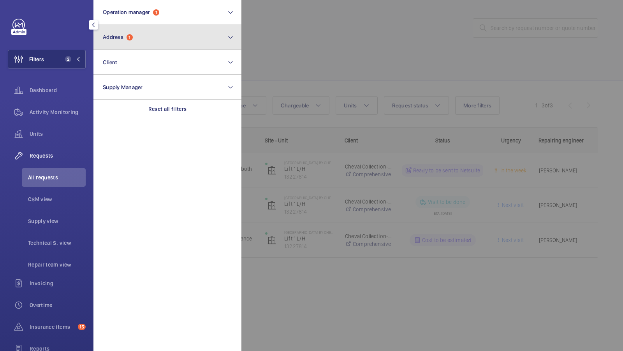
click at [134, 41] on button "Address 1" at bounding box center [167, 37] width 148 height 25
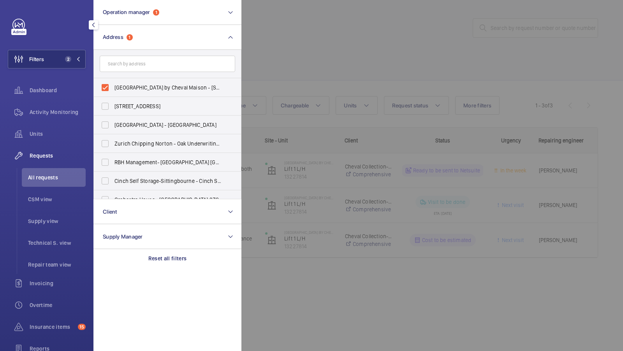
click at [356, 59] on div at bounding box center [552, 175] width 623 height 351
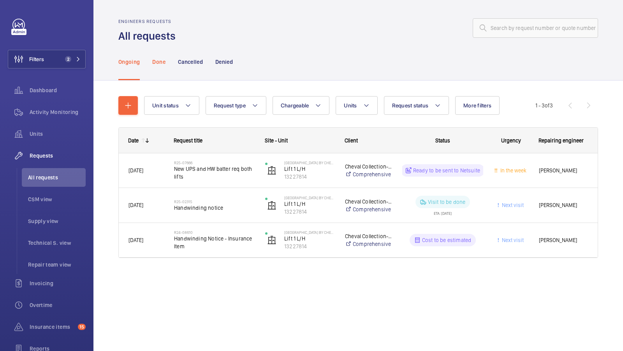
click at [158, 65] on p "Done" at bounding box center [158, 62] width 13 height 8
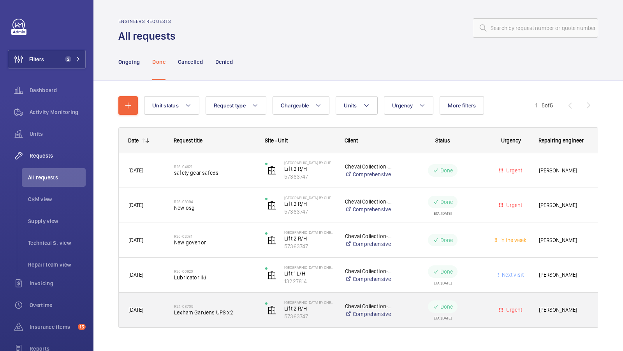
scroll to position [14, 0]
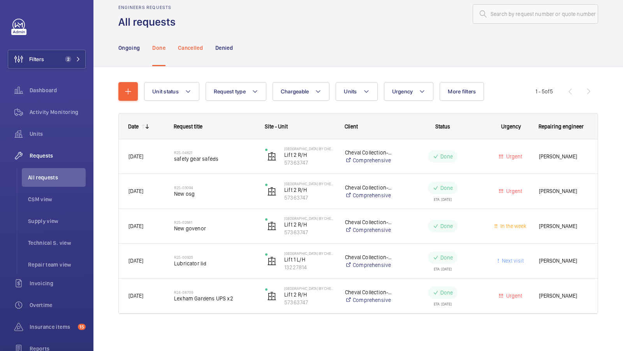
click at [190, 48] on p "Cancelled" at bounding box center [190, 48] width 25 height 8
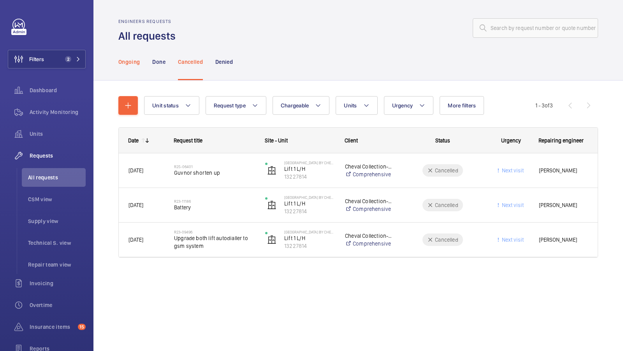
click at [131, 65] on p "Ongoing" at bounding box center [128, 62] width 21 height 8
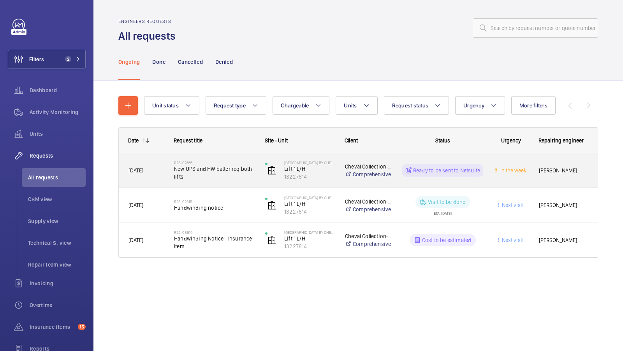
click at [214, 180] on span "New UPS and HW batter req both lifts" at bounding box center [214, 173] width 81 height 16
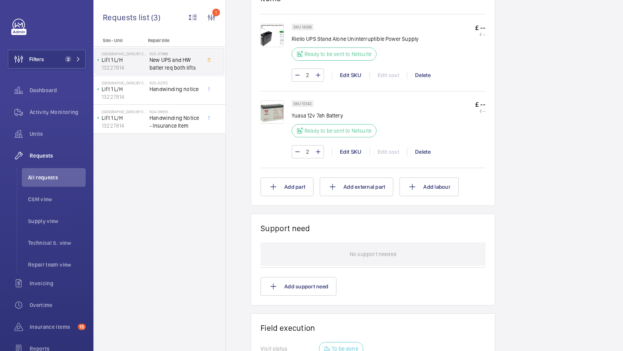
scroll to position [497, 0]
click at [282, 184] on button "Add part" at bounding box center [286, 187] width 53 height 19
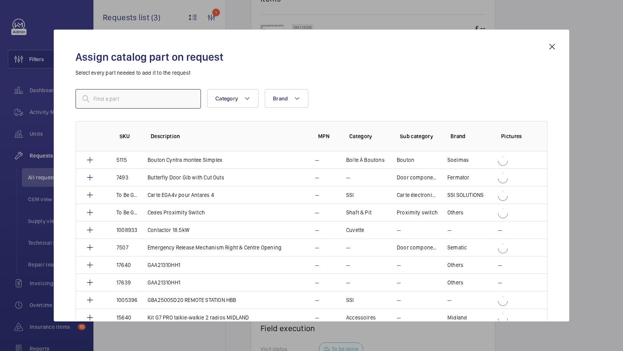
click at [111, 96] on input "text" at bounding box center [138, 98] width 125 height 19
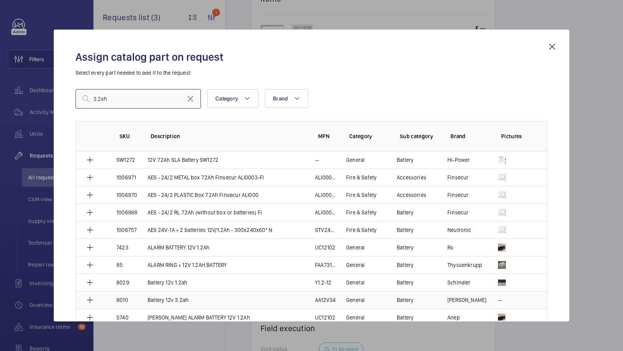
type input "3.2ah"
click at [211, 298] on td "Battery 12v 3.2ah" at bounding box center [221, 300] width 167 height 18
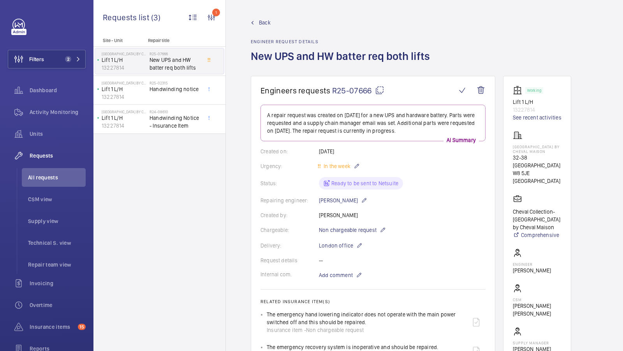
scroll to position [448, 0]
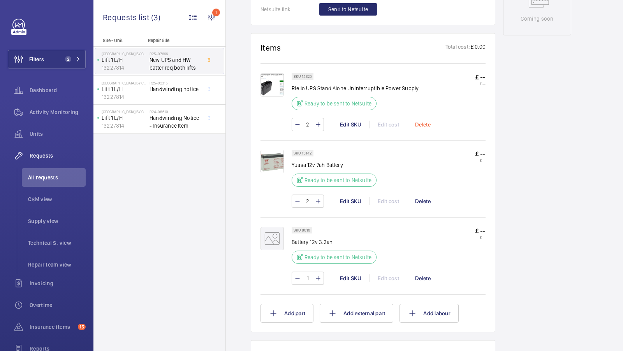
click at [420, 124] on div "Delete" at bounding box center [423, 125] width 32 height 8
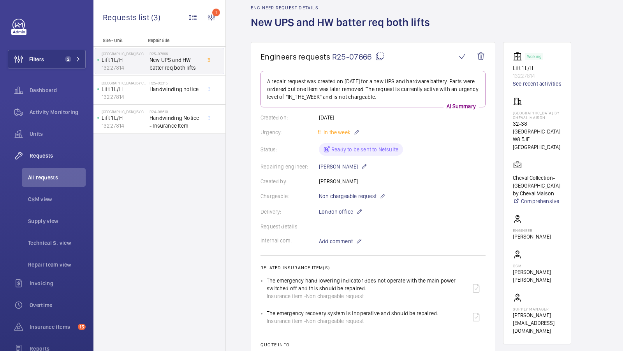
scroll to position [0, 0]
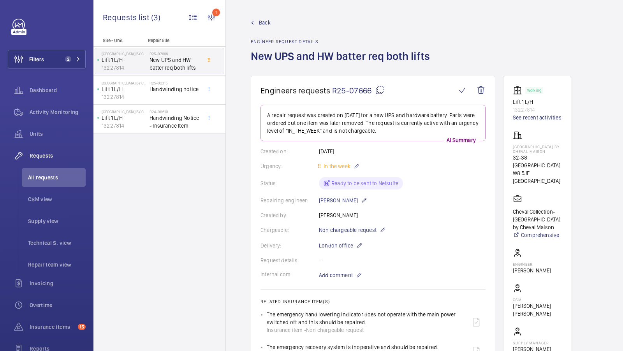
click at [264, 20] on span "Back" at bounding box center [265, 23] width 12 height 8
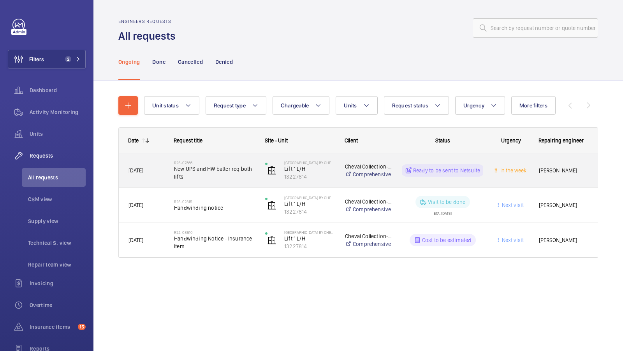
click at [215, 176] on span "New UPS and HW batter req both lifts" at bounding box center [214, 173] width 81 height 16
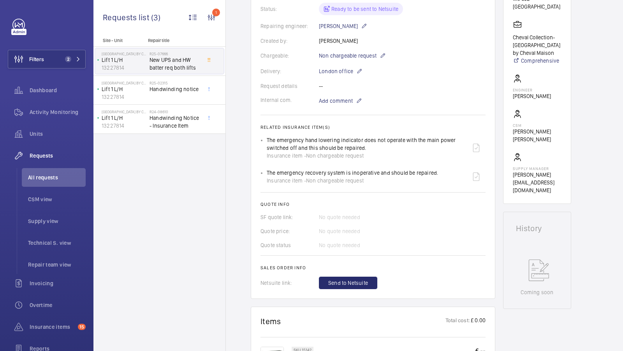
scroll to position [241, 0]
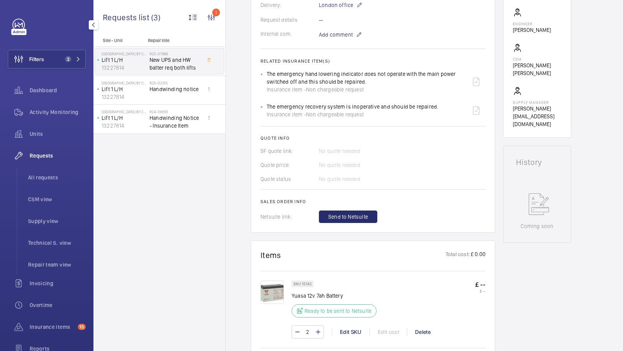
click at [38, 146] on div "Requests" at bounding box center [47, 155] width 78 height 19
click at [37, 136] on span "Units" at bounding box center [58, 134] width 56 height 8
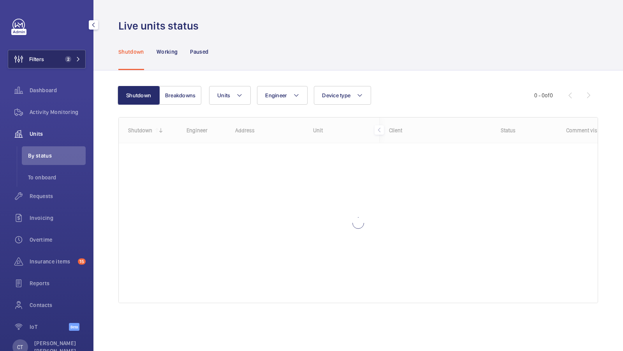
click at [71, 59] on span "2" at bounding box center [66, 59] width 9 height 6
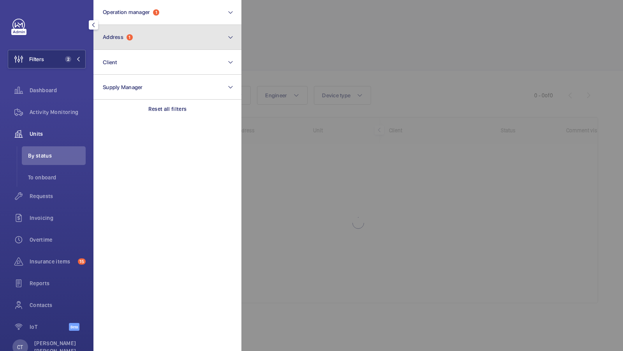
click at [162, 33] on button "Address 1" at bounding box center [167, 37] width 148 height 25
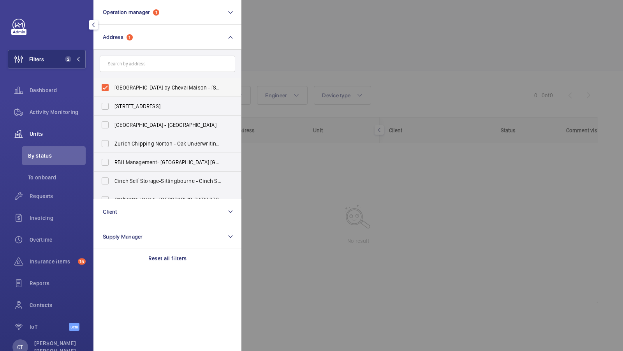
click at [137, 94] on label "[GEOGRAPHIC_DATA] by Cheval Maison - [STREET_ADDRESS]" at bounding box center [161, 87] width 135 height 19
click at [113, 94] on input "[GEOGRAPHIC_DATA] by Cheval Maison - [STREET_ADDRESS]" at bounding box center [105, 88] width 16 height 16
checkbox input "false"
click at [72, 64] on button "Filters 1" at bounding box center [47, 59] width 78 height 19
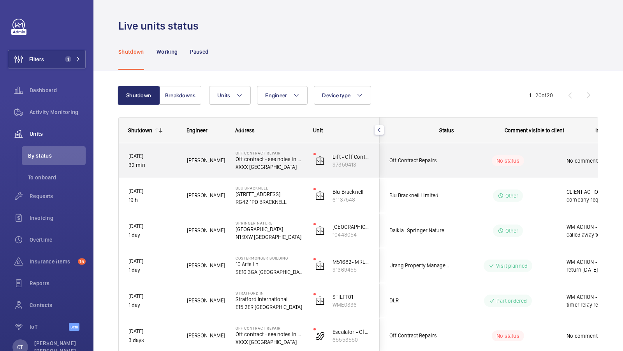
scroll to position [0, 140]
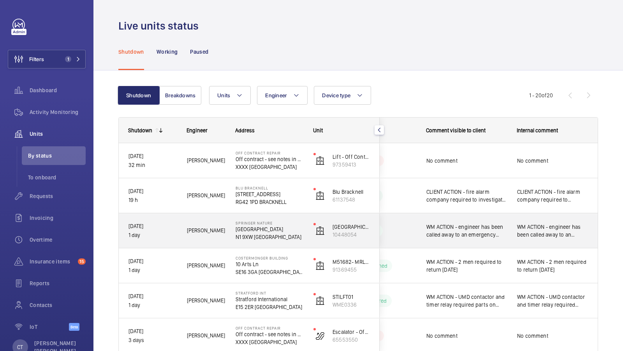
click at [531, 215] on div "WM ACTION - engineer has been called away to an emergency reorganising date for…" at bounding box center [553, 230] width 90 height 33
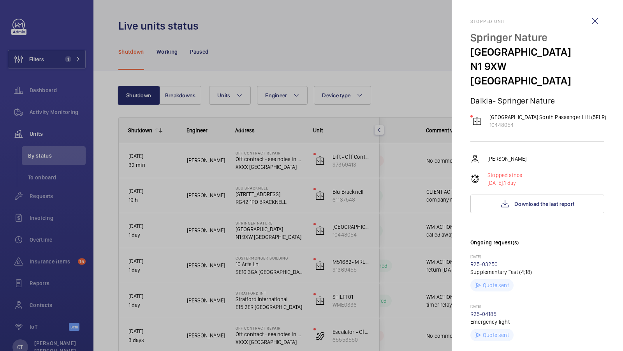
click at [414, 226] on div at bounding box center [311, 175] width 623 height 351
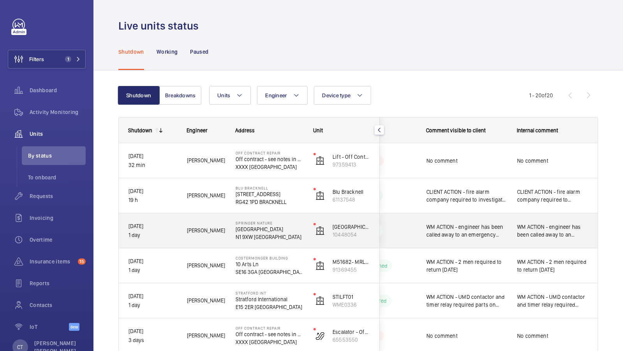
click at [546, 237] on span "WM ACTION - engineer has been called away to an emergency reorganising date for…" at bounding box center [552, 231] width 71 height 16
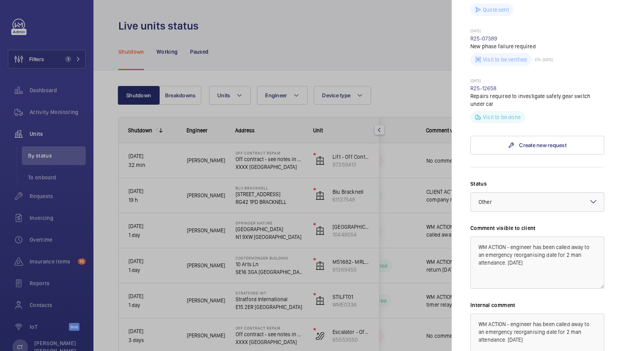
scroll to position [327, 0]
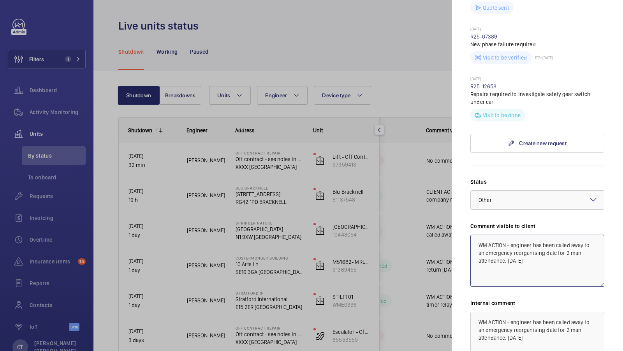
drag, startPoint x: 548, startPoint y: 251, endPoint x: 512, endPoint y: 232, distance: 40.2
click at [512, 235] on textarea "WM ACTION - engineer has been called away to an emergency reorganising date for…" at bounding box center [537, 261] width 134 height 52
drag, startPoint x: 601, startPoint y: 227, endPoint x: 454, endPoint y: 224, distance: 147.2
click at [454, 224] on mat-sidenav "Stopped unit Springer Nature Springer Nature Campus N1 9XW [GEOGRAPHIC_DATA] [G…" at bounding box center [537, 175] width 171 height 351
type textarea "WM ACTION - Repairs attending [DATE] 24th."
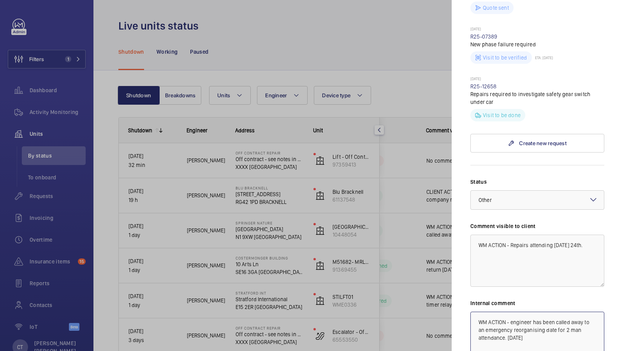
drag, startPoint x: 561, startPoint y: 325, endPoint x: 432, endPoint y: 269, distance: 140.5
click at [433, 269] on mat-sidenav-container "Filters 1 Dashboard Activity Monitoring Units By status To onboard Requests Inv…" at bounding box center [311, 175] width 623 height 351
paste textarea "Repairs attending [DATE] 24th."
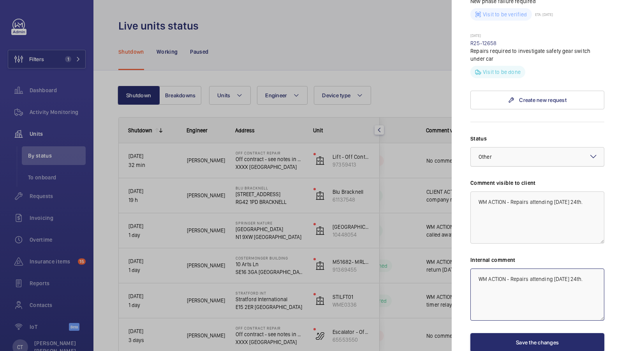
scroll to position [371, 0]
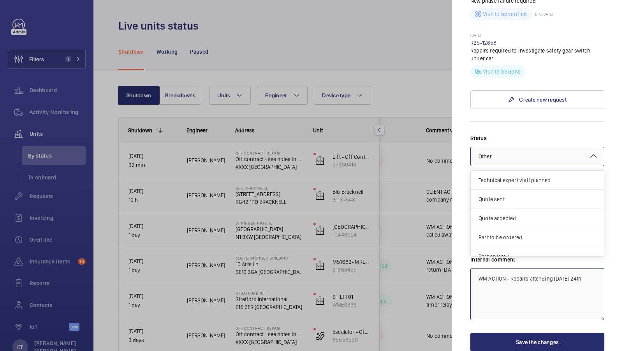
click at [549, 147] on div at bounding box center [537, 156] width 133 height 19
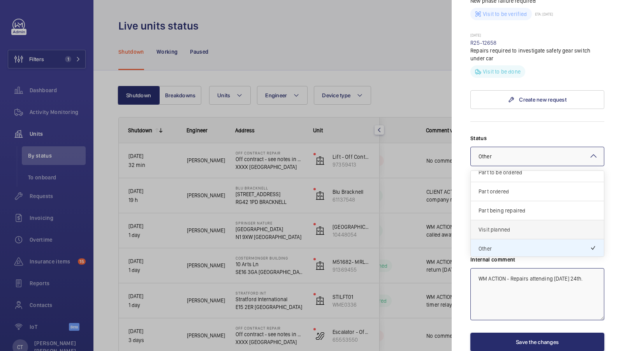
click at [511, 226] on span "Visit planned" at bounding box center [537, 230] width 118 height 8
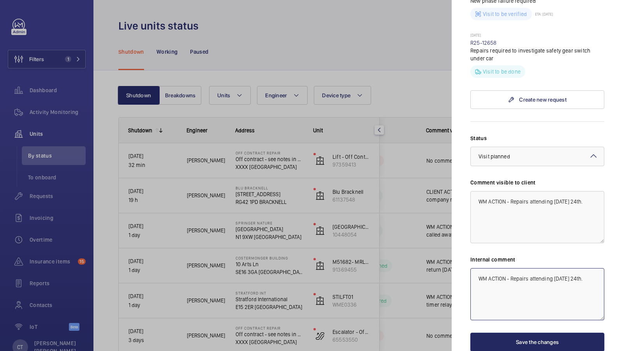
type textarea "WM ACTION - Repairs attending [DATE] 24th."
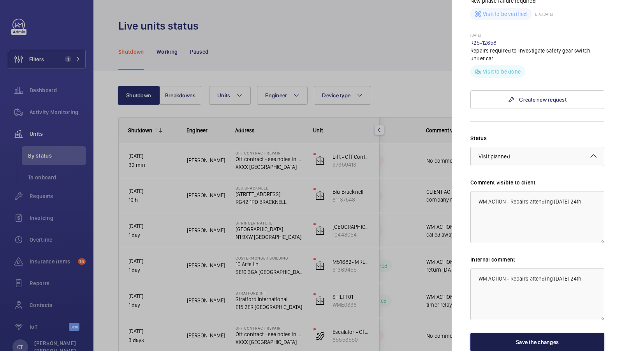
click at [550, 333] on button "Save the changes" at bounding box center [537, 342] width 134 height 19
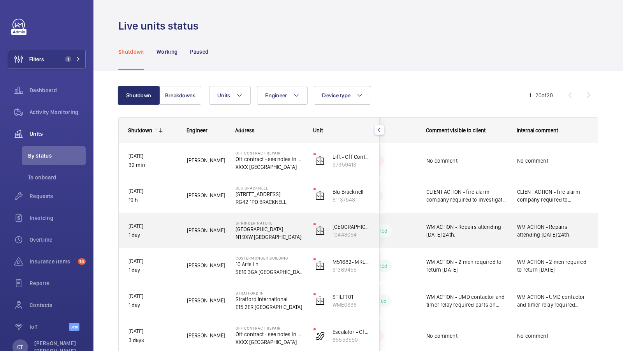
scroll to position [51, 0]
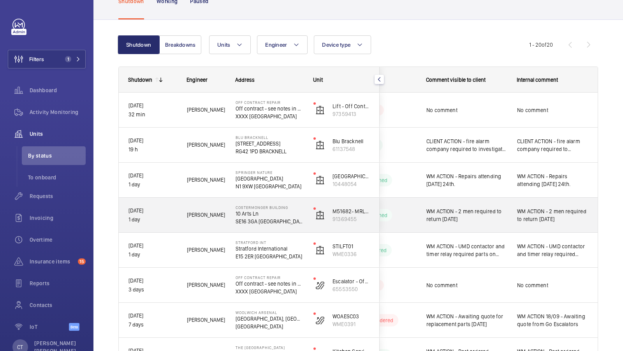
click at [508, 215] on div "WM ACTION - 2 men required to return [DATE]" at bounding box center [553, 215] width 90 height 33
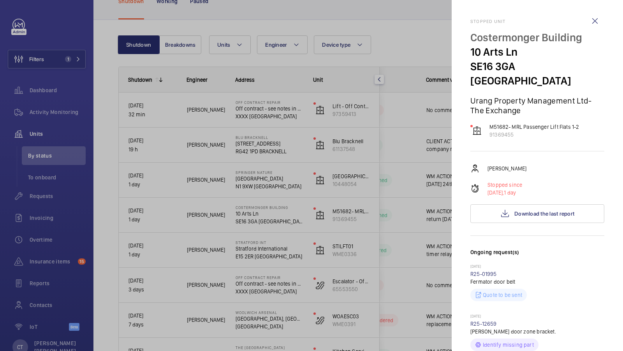
scroll to position [88, 0]
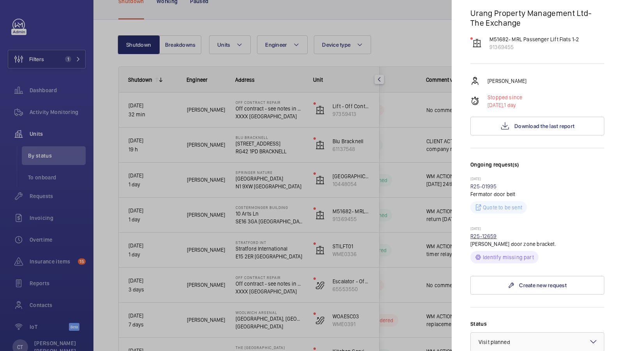
click at [481, 233] on link "R25-12659" at bounding box center [483, 236] width 26 height 6
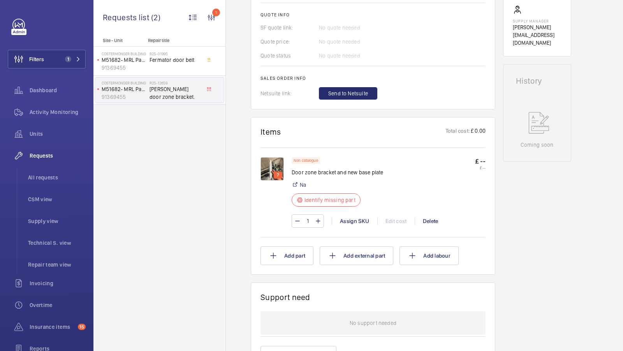
scroll to position [375, 0]
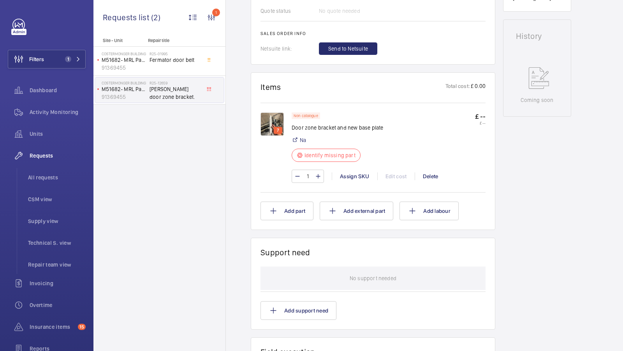
click at [273, 118] on img at bounding box center [271, 124] width 23 height 23
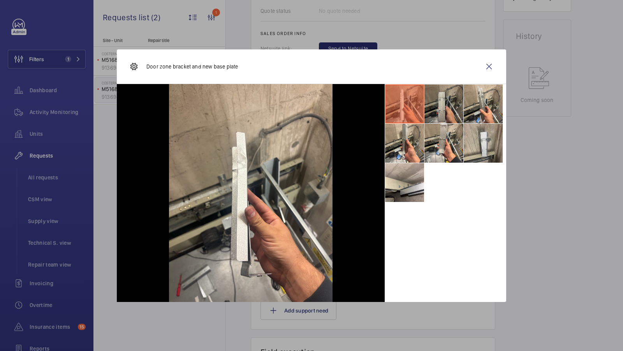
click at [440, 104] on li at bounding box center [443, 103] width 39 height 39
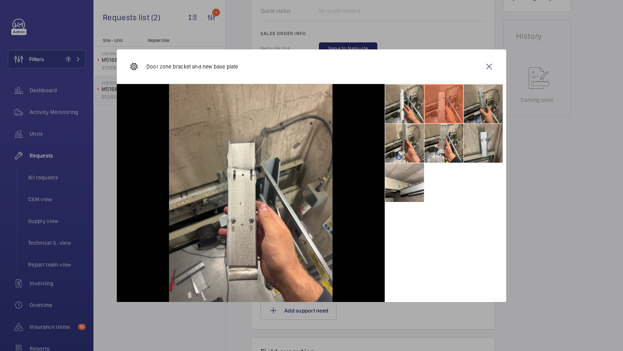
click at [475, 103] on li at bounding box center [483, 103] width 39 height 39
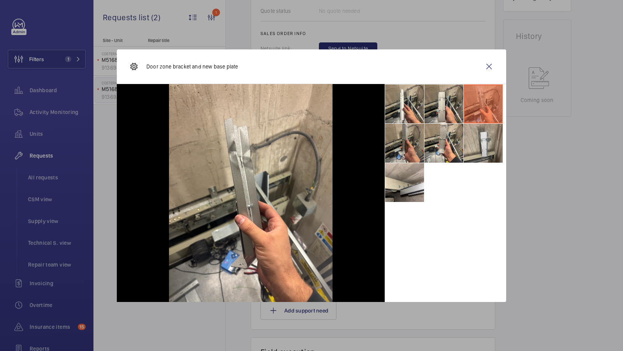
click at [396, 149] on li at bounding box center [404, 143] width 39 height 39
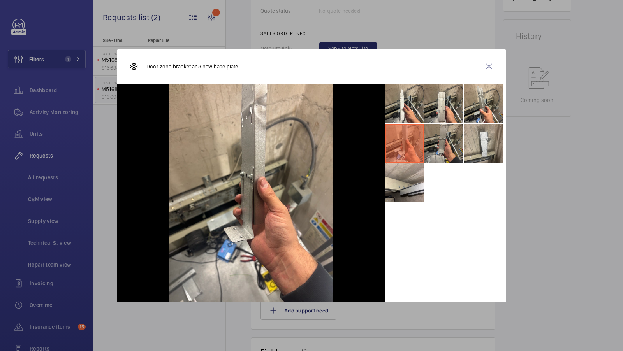
click at [450, 144] on li at bounding box center [443, 143] width 39 height 39
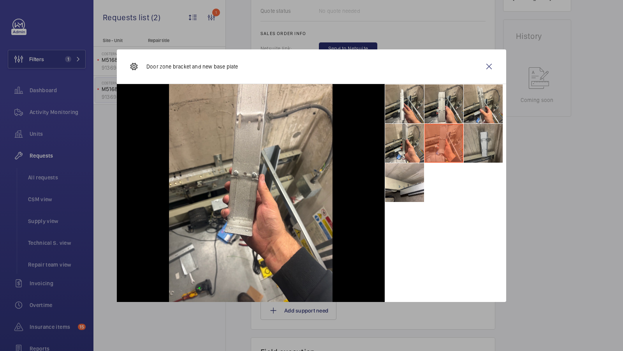
click at [496, 144] on li at bounding box center [483, 143] width 39 height 39
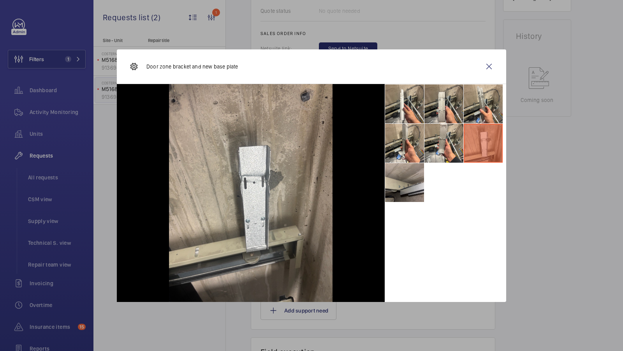
click at [399, 185] on li at bounding box center [404, 182] width 39 height 39
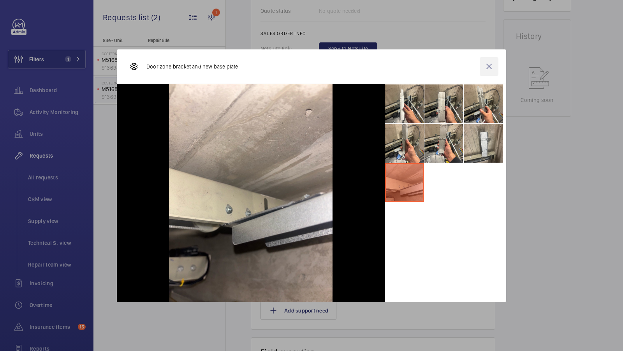
click at [488, 67] on wm-front-icon-button at bounding box center [489, 66] width 19 height 19
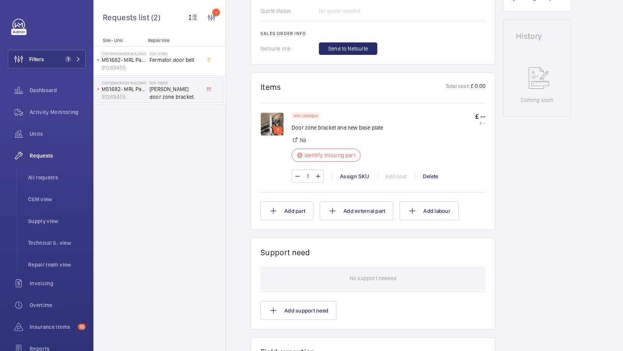
scroll to position [8, 0]
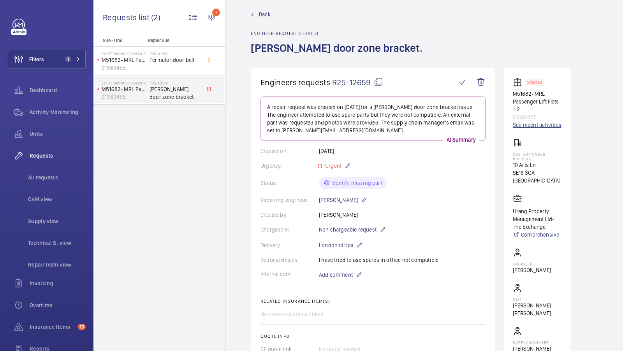
click at [538, 127] on link "See recent activities" at bounding box center [537, 125] width 49 height 8
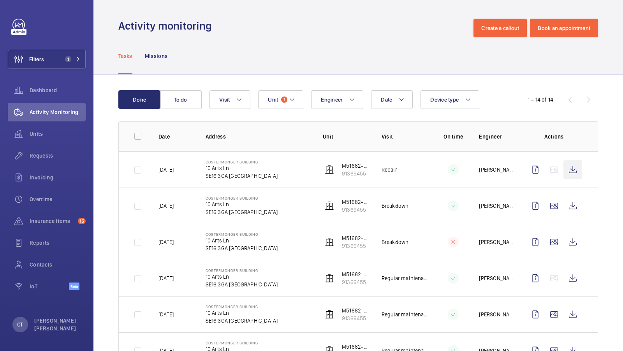
click at [573, 169] on wm-front-icon-button at bounding box center [572, 169] width 19 height 19
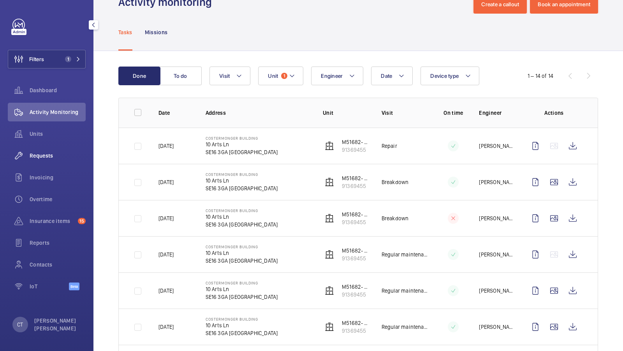
click at [40, 151] on div "Requests" at bounding box center [47, 155] width 78 height 19
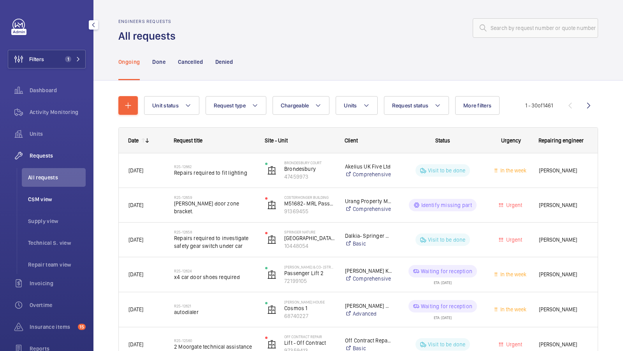
click at [49, 196] on span "CSM view" at bounding box center [57, 199] width 58 height 8
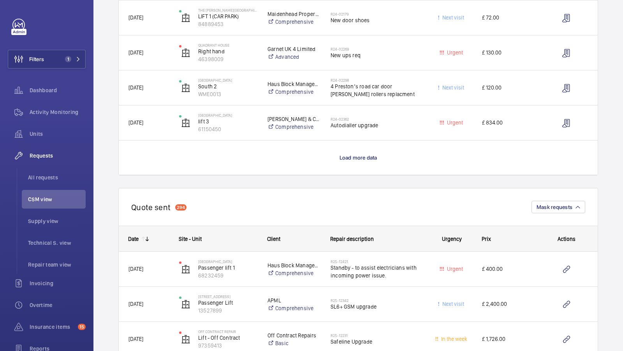
scroll to position [773, 0]
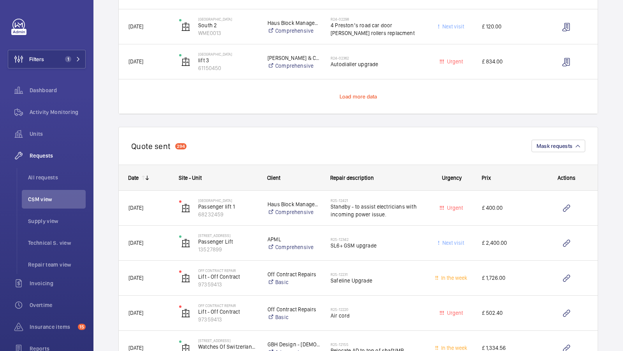
click at [355, 97] on span "Load more data" at bounding box center [358, 96] width 38 height 6
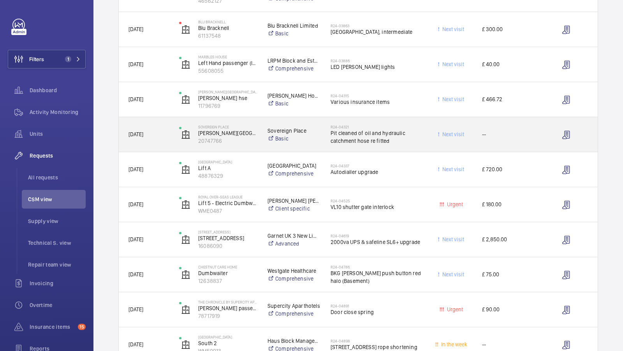
scroll to position [1387, 0]
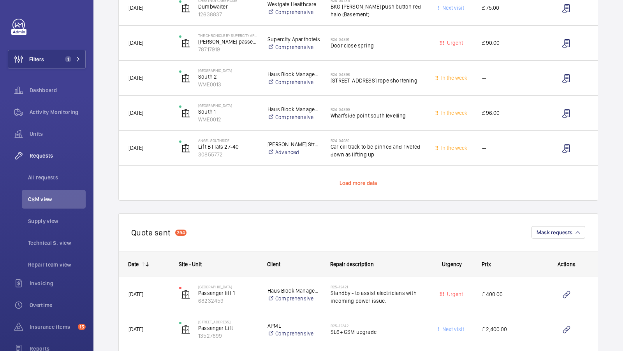
click at [353, 183] on span "Load more data" at bounding box center [358, 183] width 38 height 6
